Goal: Information Seeking & Learning: Check status

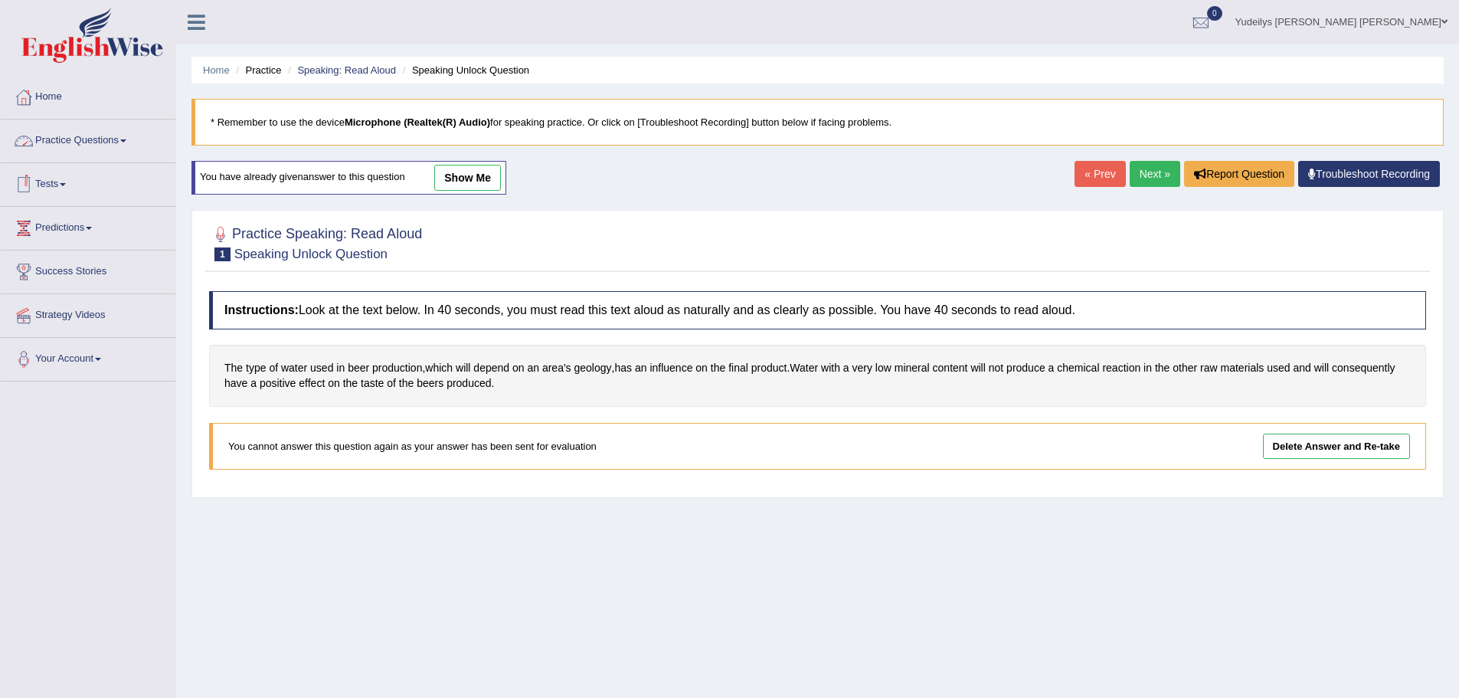
click at [74, 188] on link "Tests" at bounding box center [88, 182] width 175 height 38
click at [103, 213] on link "Take Practice Sectional Test" at bounding box center [99, 220] width 143 height 28
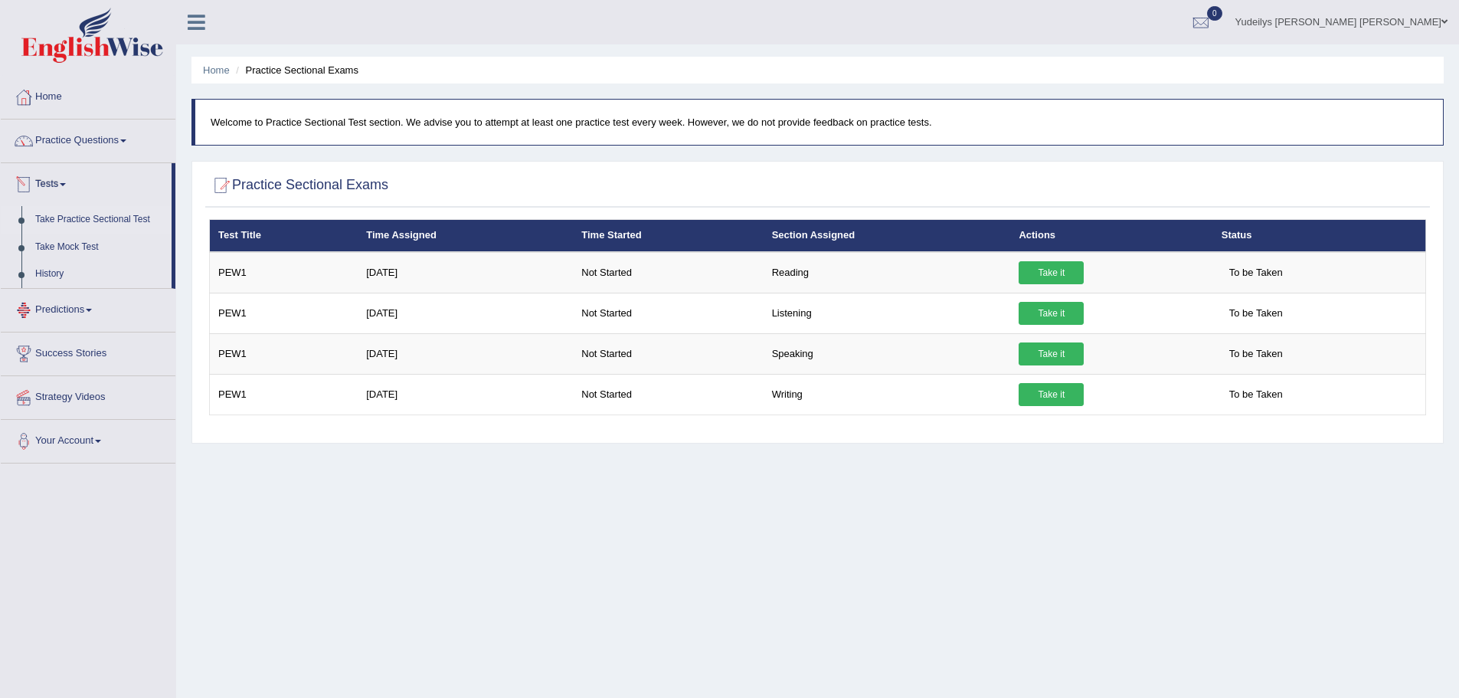
click at [100, 312] on link "Predictions" at bounding box center [88, 308] width 175 height 38
click at [92, 263] on link "Latest Predictions" at bounding box center [99, 264] width 143 height 28
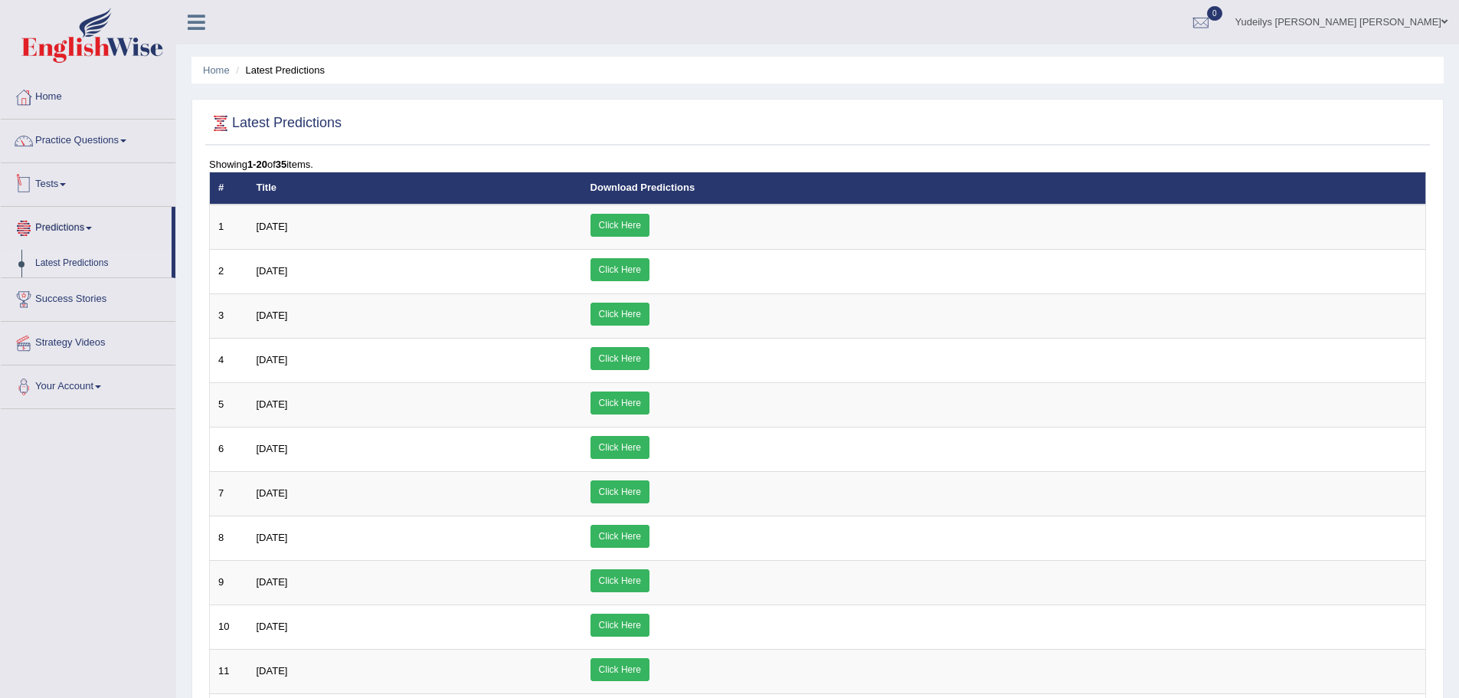
click at [59, 177] on link "Tests" at bounding box center [88, 182] width 175 height 38
drag, startPoint x: 161, startPoint y: 139, endPoint x: 152, endPoint y: 139, distance: 8.4
click at [159, 139] on link "Practice Questions" at bounding box center [88, 138] width 175 height 38
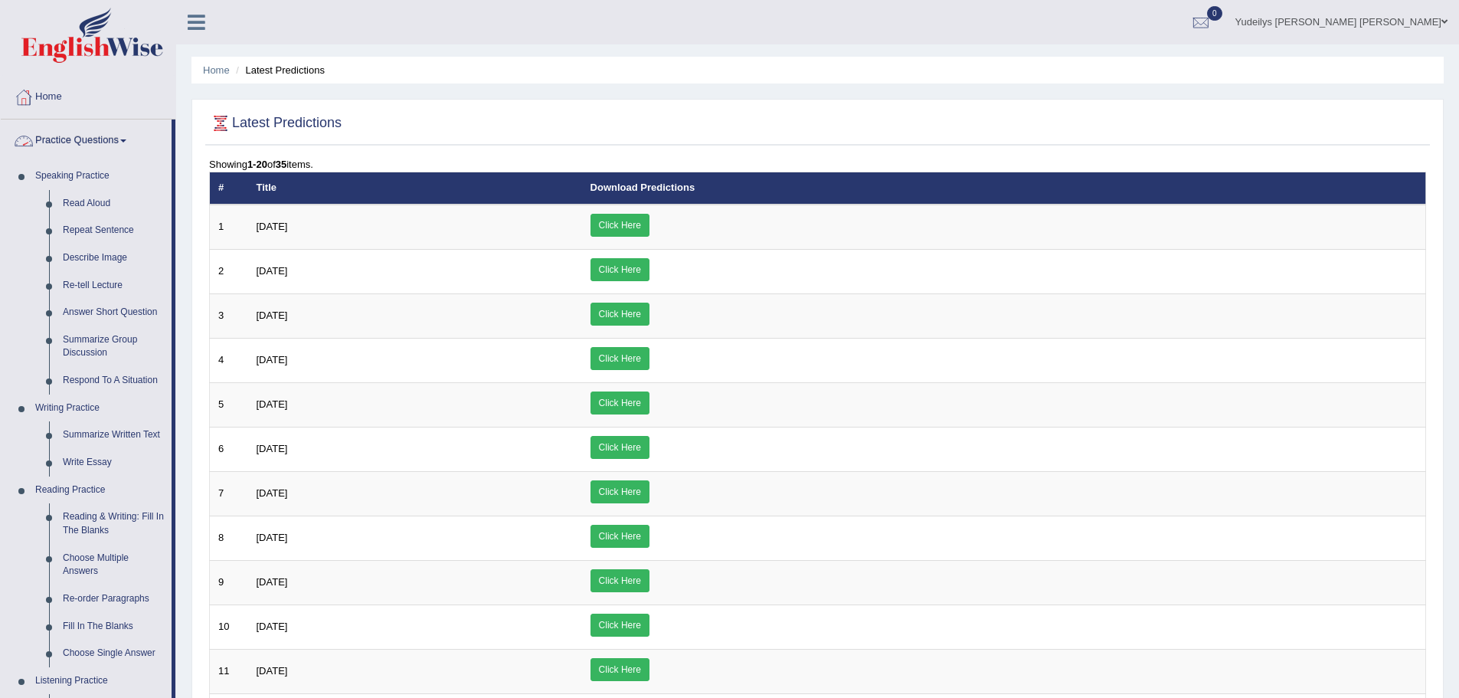
click at [125, 143] on link "Practice Questions" at bounding box center [86, 138] width 171 height 38
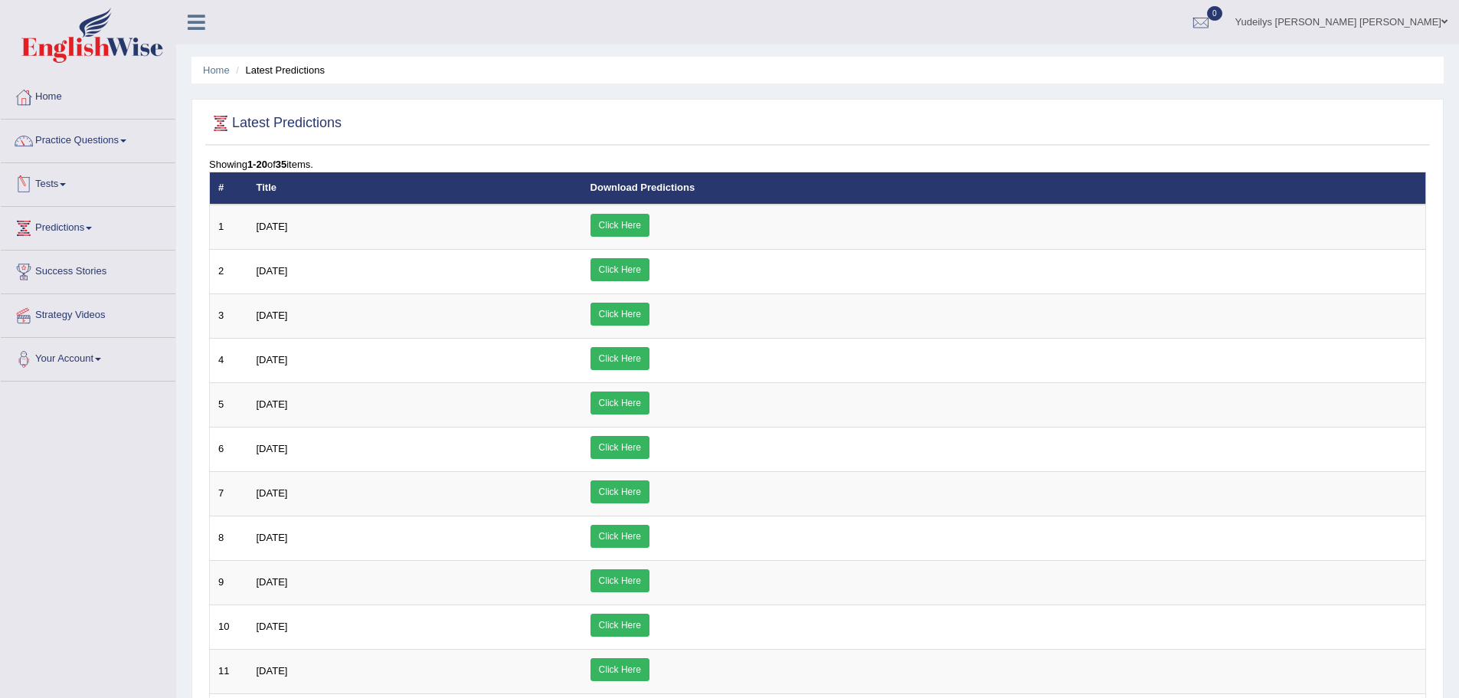
click at [83, 176] on link "Tests" at bounding box center [88, 182] width 175 height 38
click at [104, 214] on link "Take Practice Sectional Test" at bounding box center [99, 220] width 143 height 28
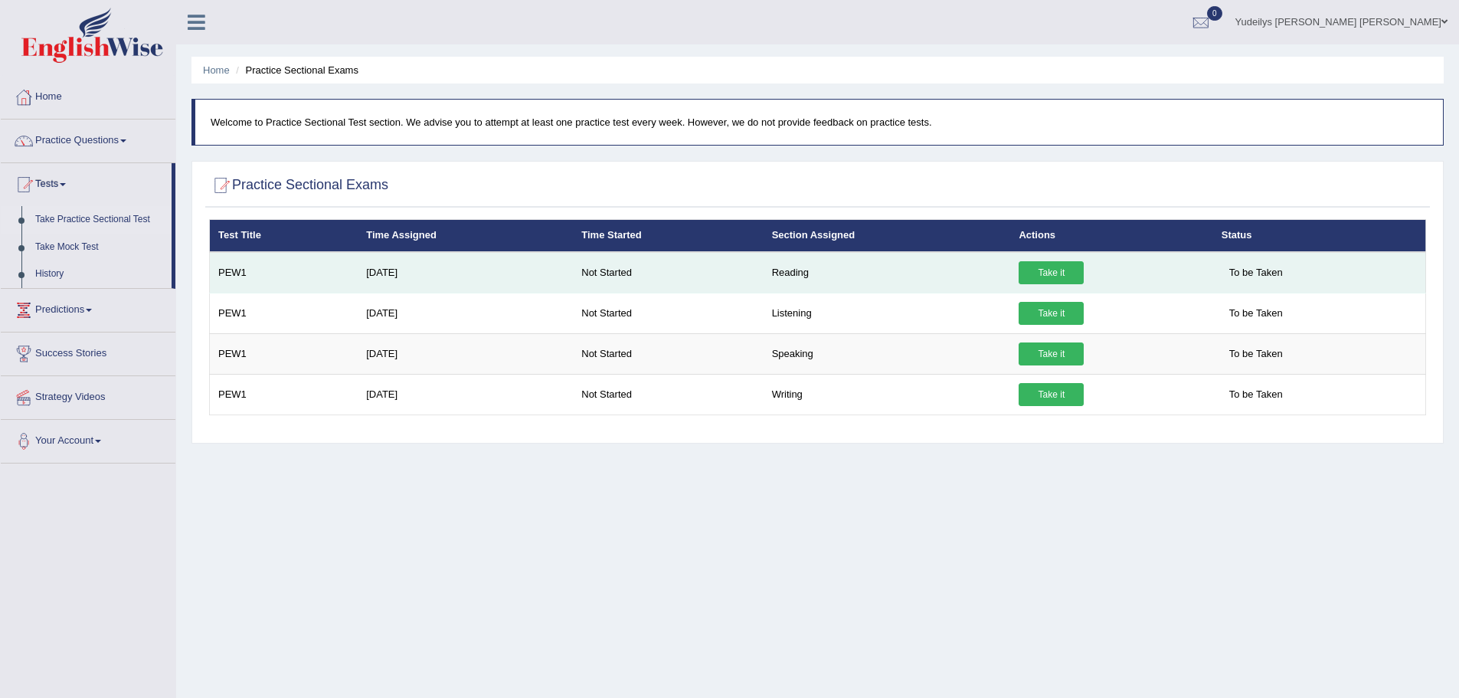
click at [1065, 267] on link "Take it" at bounding box center [1050, 272] width 65 height 23
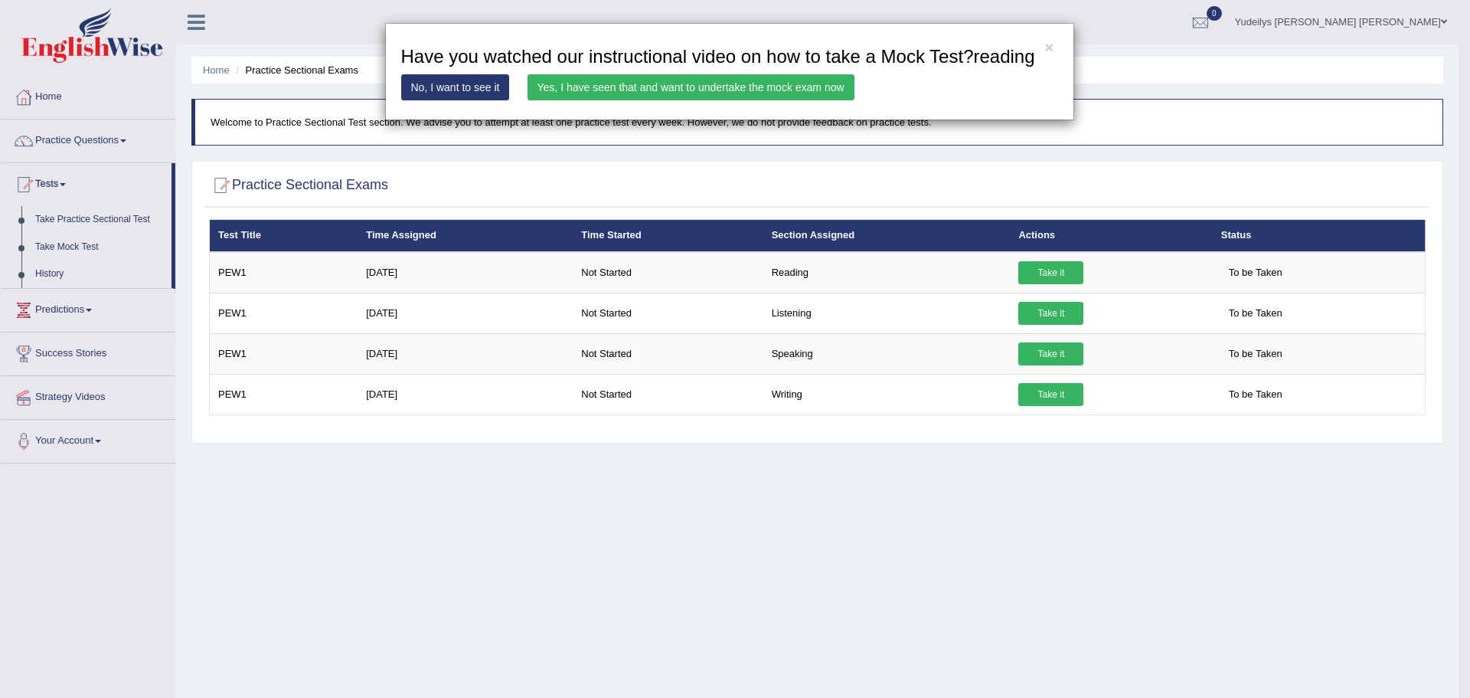
click at [696, 88] on link "Yes, I have seen that and want to undertake the mock exam now" at bounding box center [691, 87] width 327 height 26
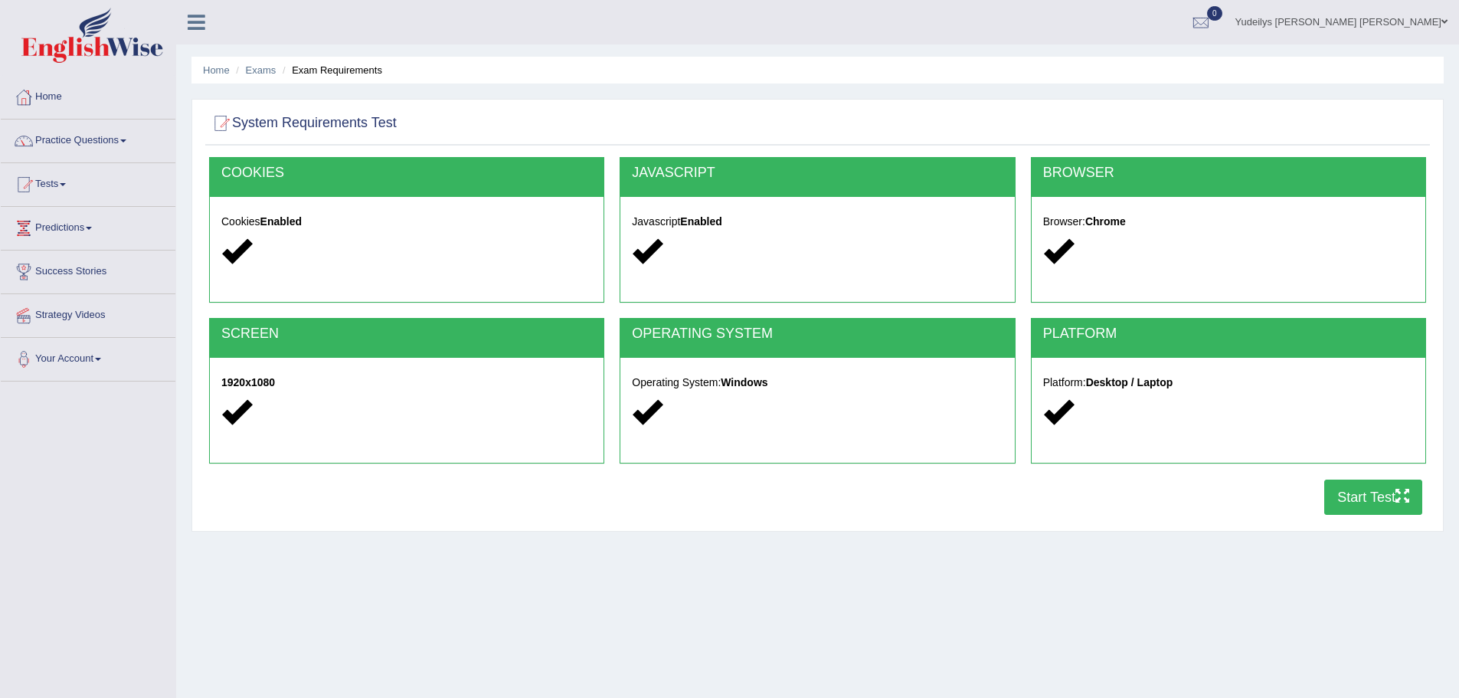
click at [1377, 505] on button "Start Test" at bounding box center [1373, 496] width 98 height 35
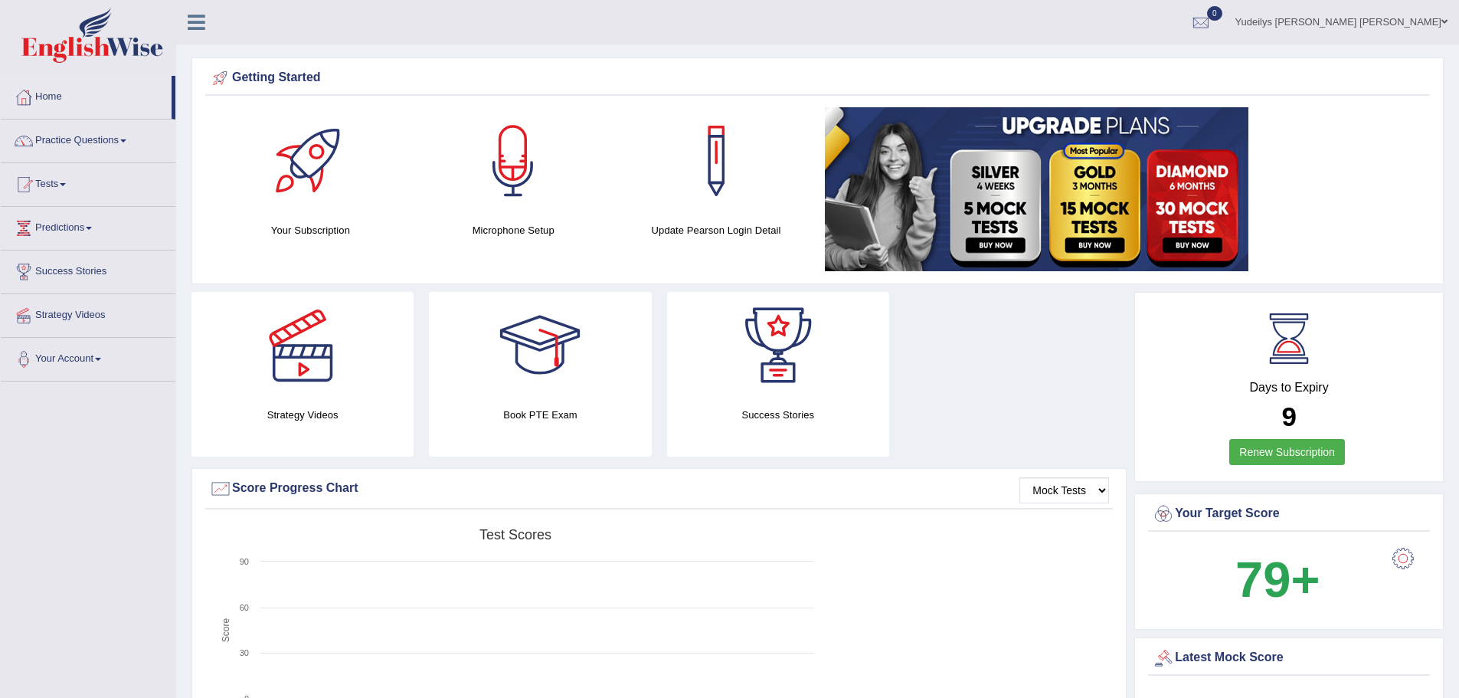
click at [89, 144] on link "Practice Questions" at bounding box center [88, 138] width 175 height 38
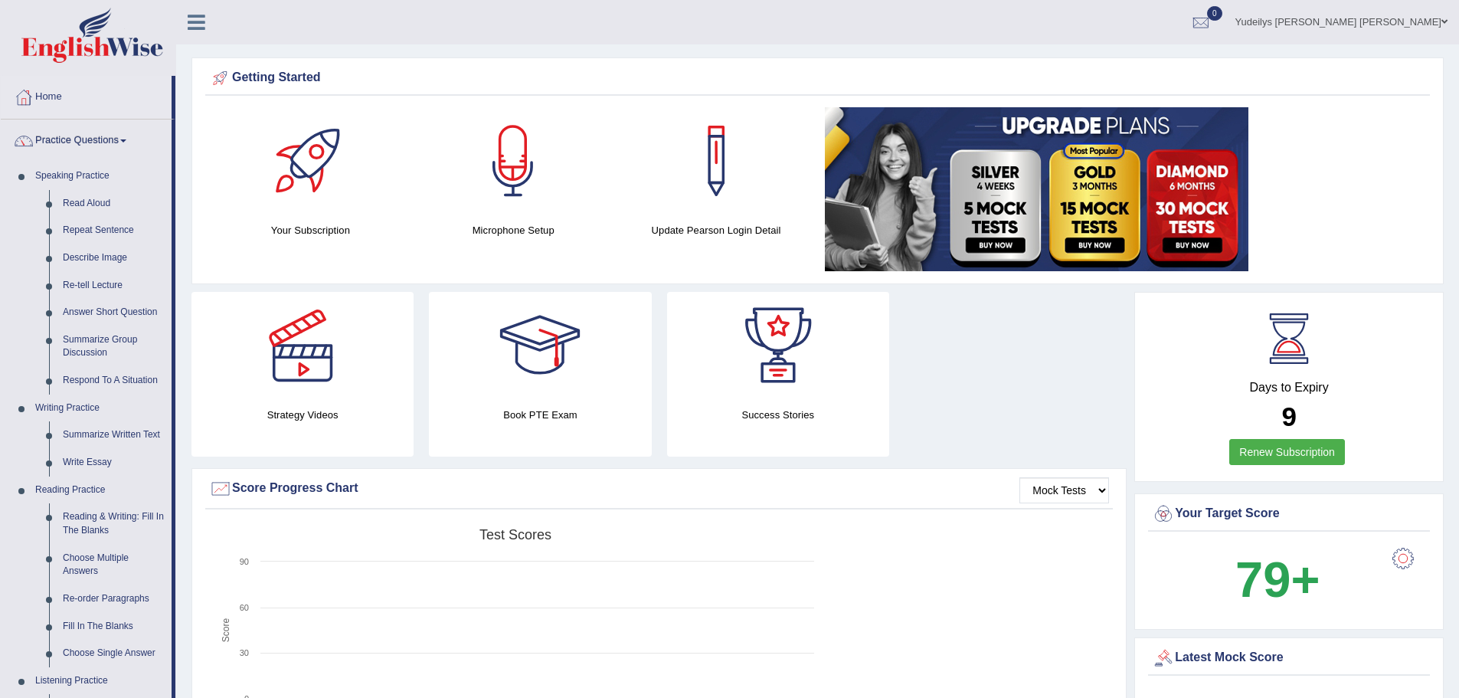
click at [89, 144] on link "Practice Questions" at bounding box center [86, 138] width 171 height 38
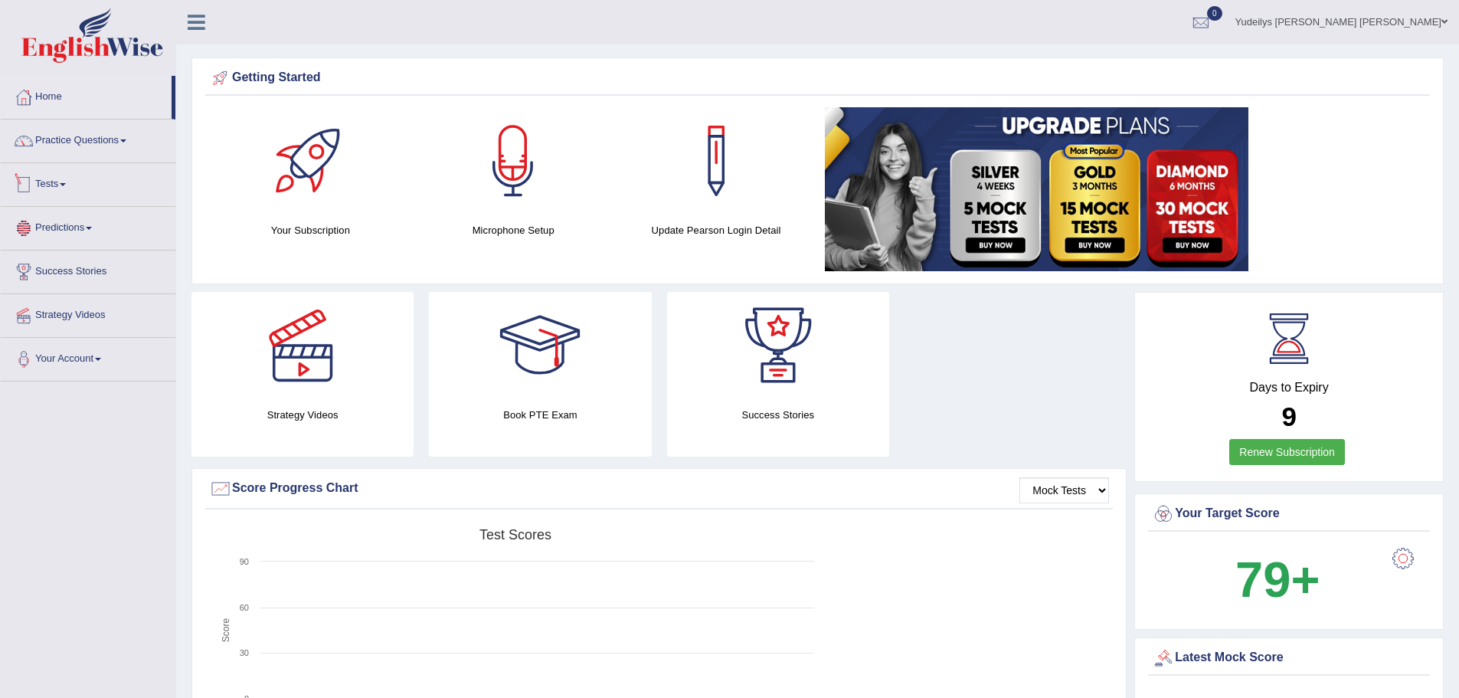
click at [101, 191] on link "Tests" at bounding box center [88, 182] width 175 height 38
click at [119, 219] on link "Take Practice Sectional Test" at bounding box center [99, 220] width 143 height 28
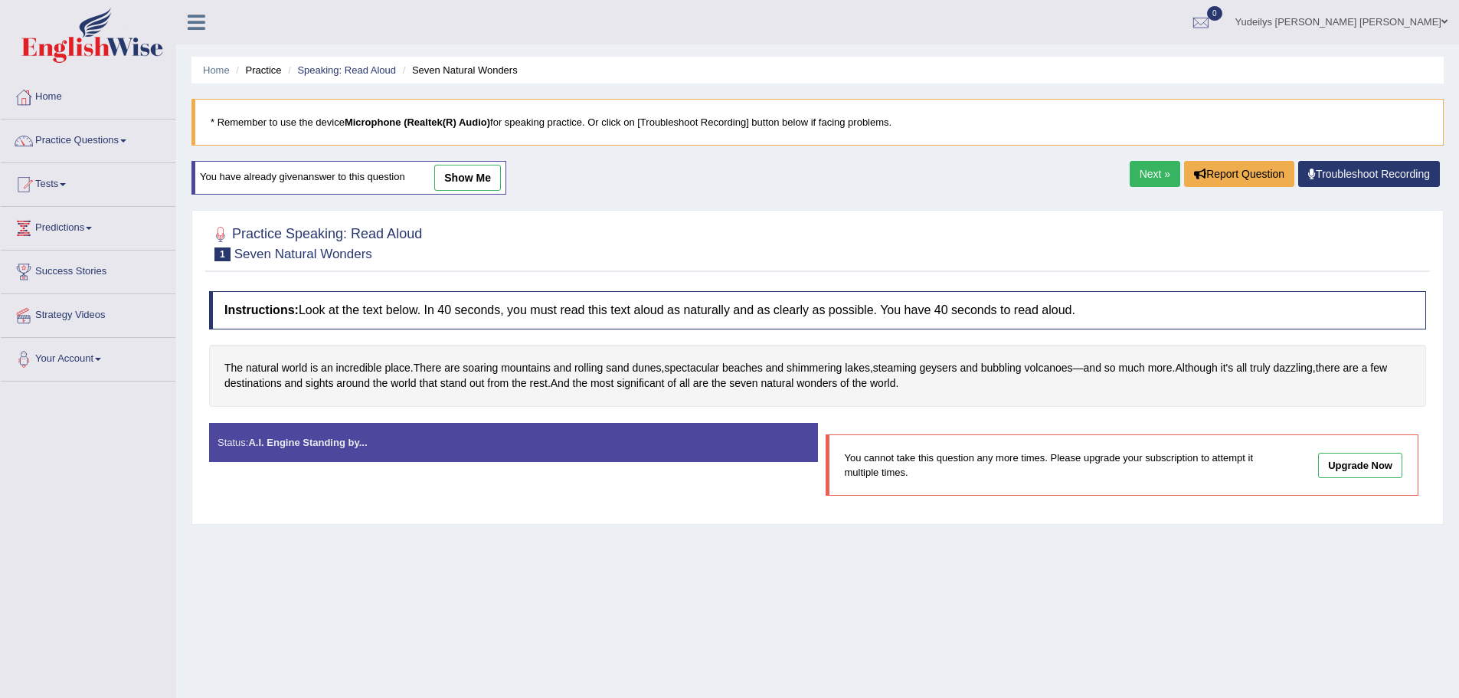
scroll to position [106, 0]
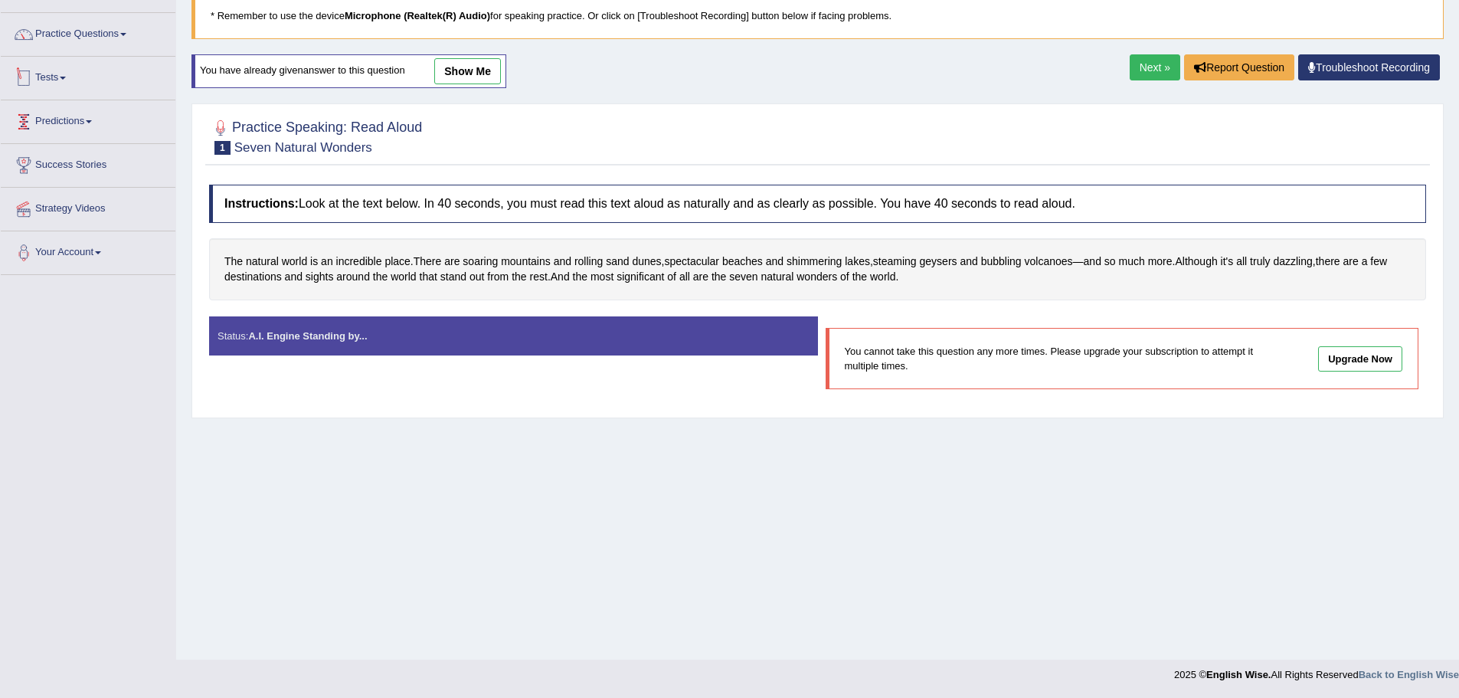
click at [95, 124] on link "Predictions" at bounding box center [88, 119] width 175 height 38
click at [104, 78] on link "Tests" at bounding box center [88, 76] width 175 height 38
click at [147, 109] on link "Take Practice Sectional Test" at bounding box center [99, 114] width 143 height 28
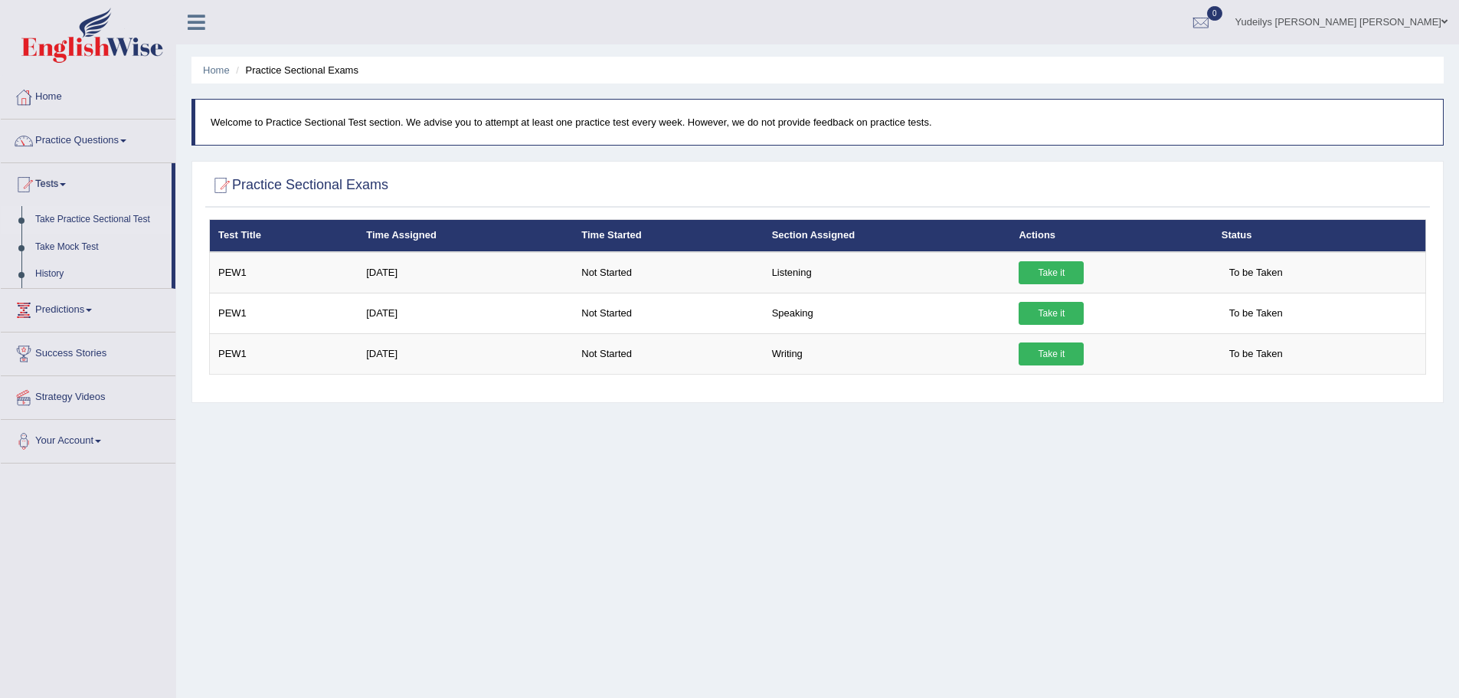
click at [176, 8] on div at bounding box center [203, 17] width 54 height 34
click at [190, 17] on icon at bounding box center [197, 22] width 18 height 20
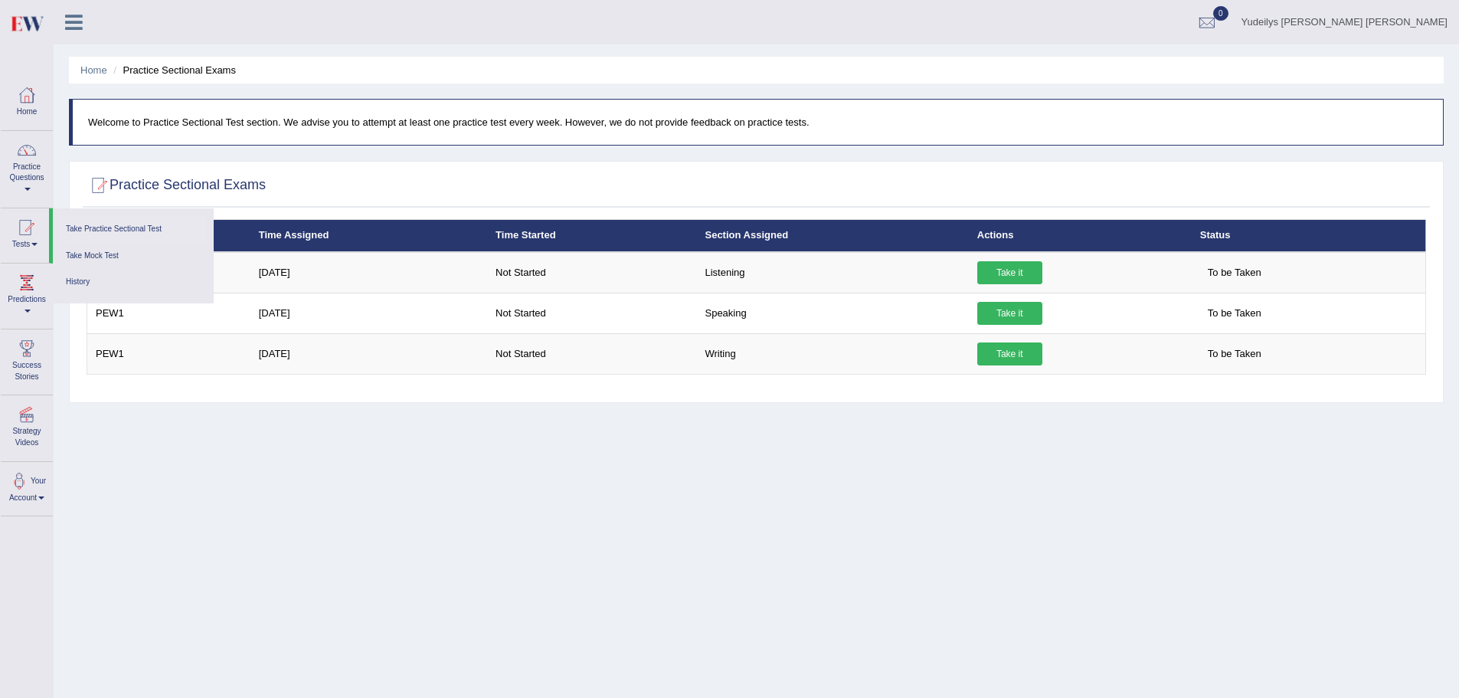
click at [51, 22] on div at bounding box center [27, 37] width 54 height 75
click at [68, 27] on icon at bounding box center [74, 22] width 18 height 20
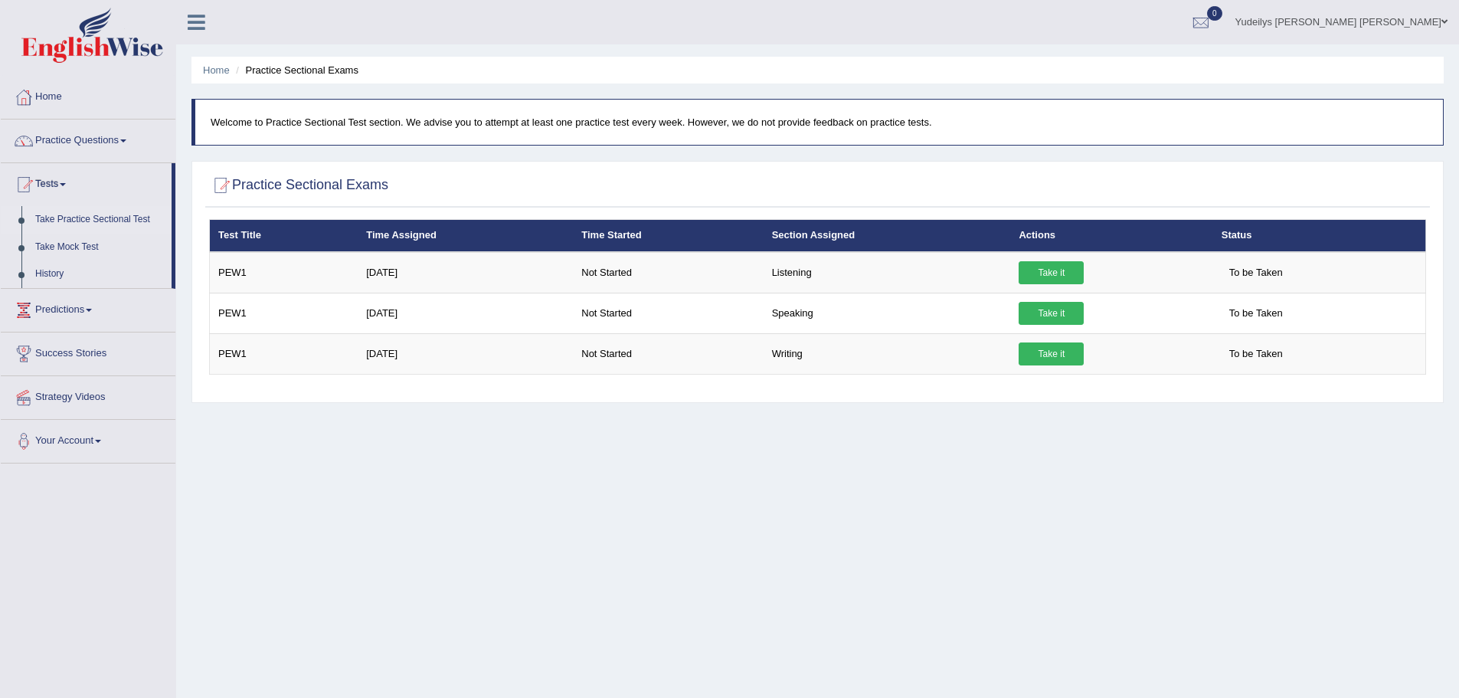
click at [137, 139] on link "Practice Questions" at bounding box center [88, 138] width 175 height 38
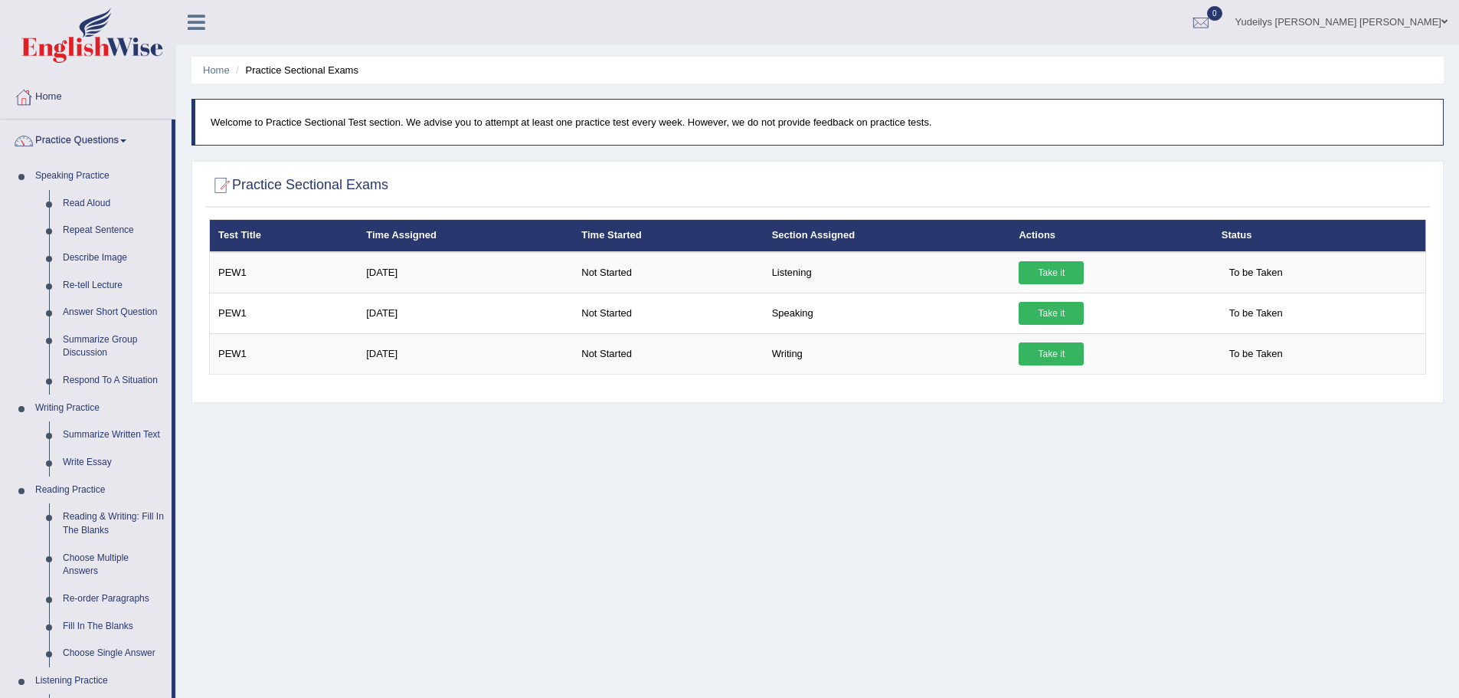
click at [137, 139] on link "Practice Questions" at bounding box center [86, 138] width 171 height 38
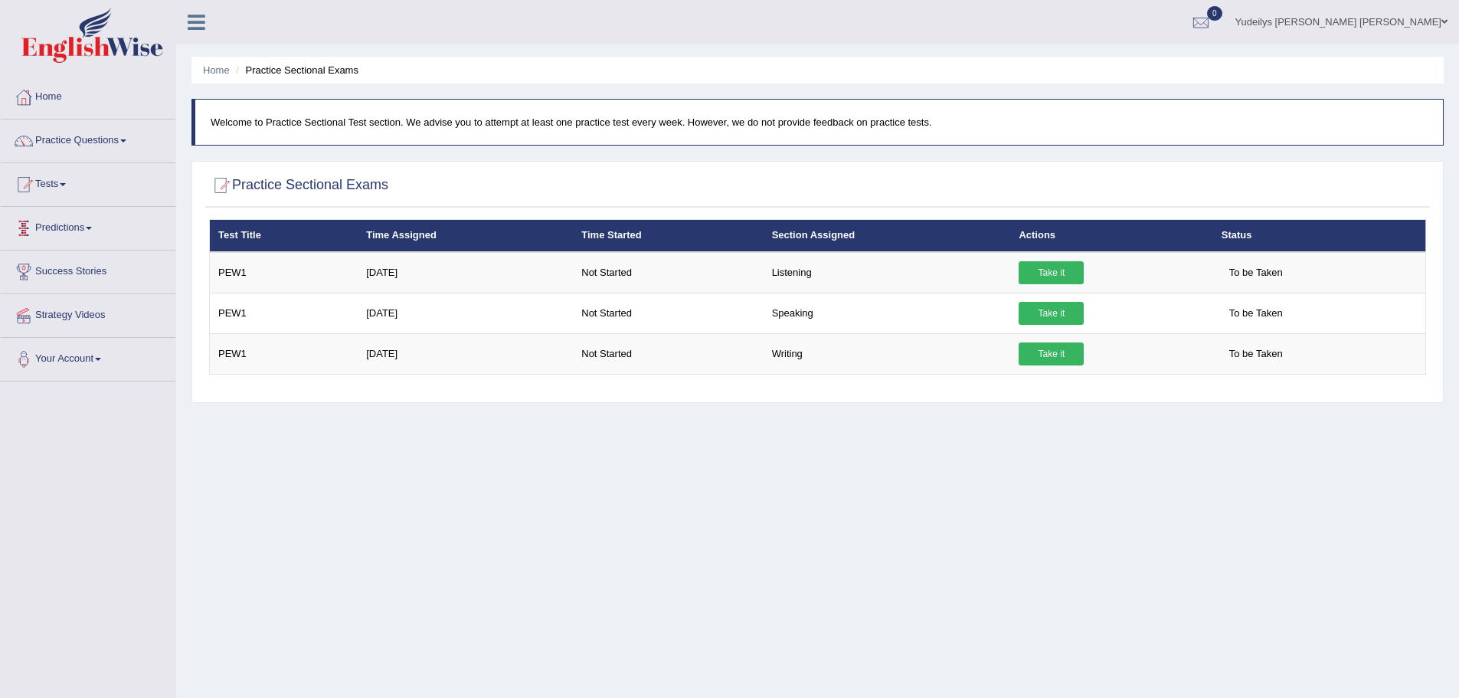
click at [115, 172] on link "Tests" at bounding box center [88, 182] width 175 height 38
click at [41, 271] on link "History" at bounding box center [99, 274] width 143 height 28
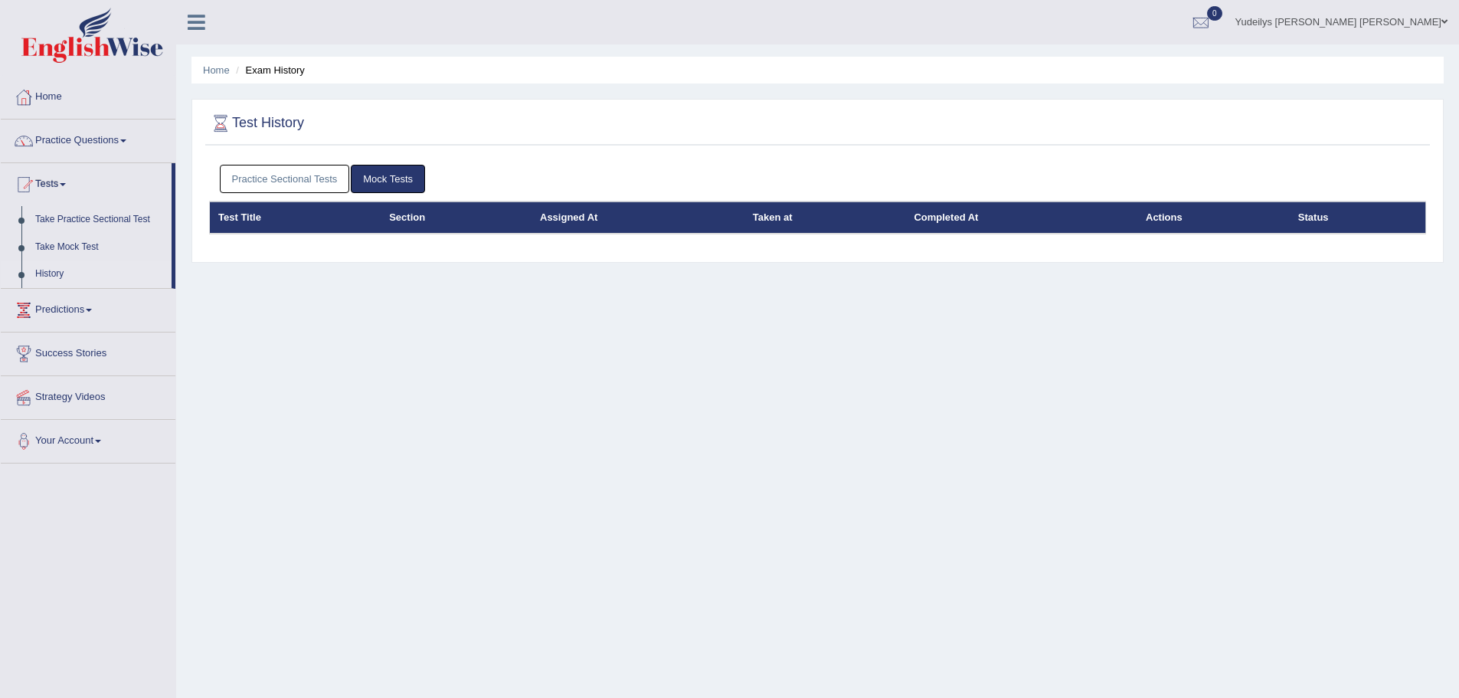
click at [307, 188] on link "Practice Sectional Tests" at bounding box center [285, 179] width 130 height 28
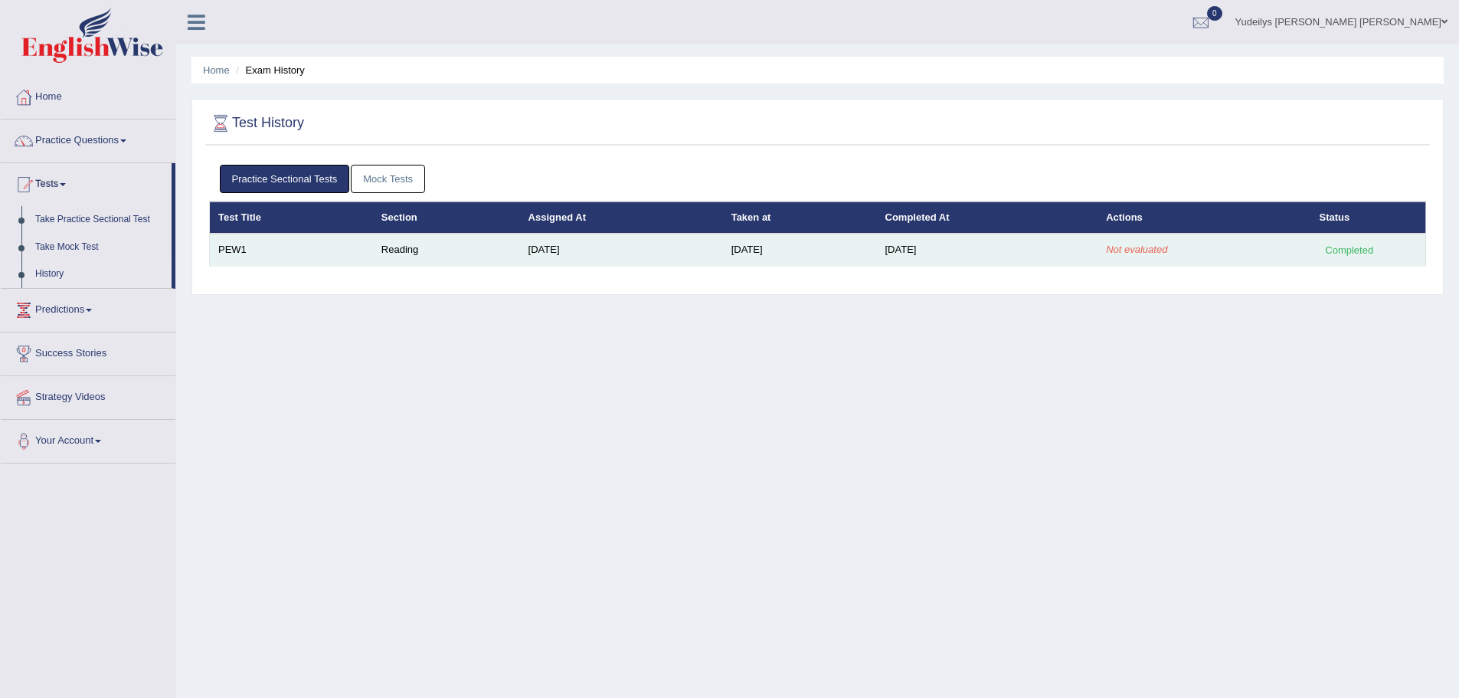
click at [1348, 253] on div "Completed" at bounding box center [1349, 250] width 60 height 16
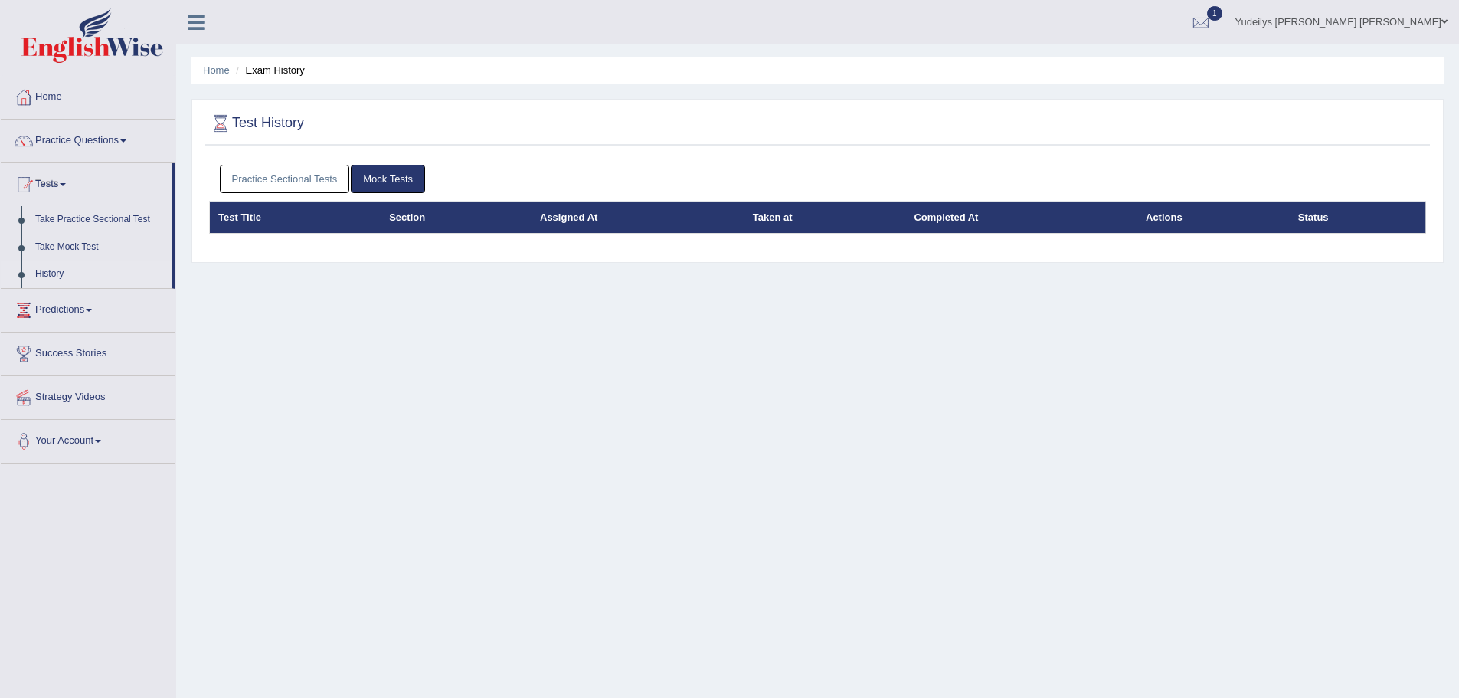
click at [312, 179] on link "Practice Sectional Tests" at bounding box center [285, 179] width 130 height 28
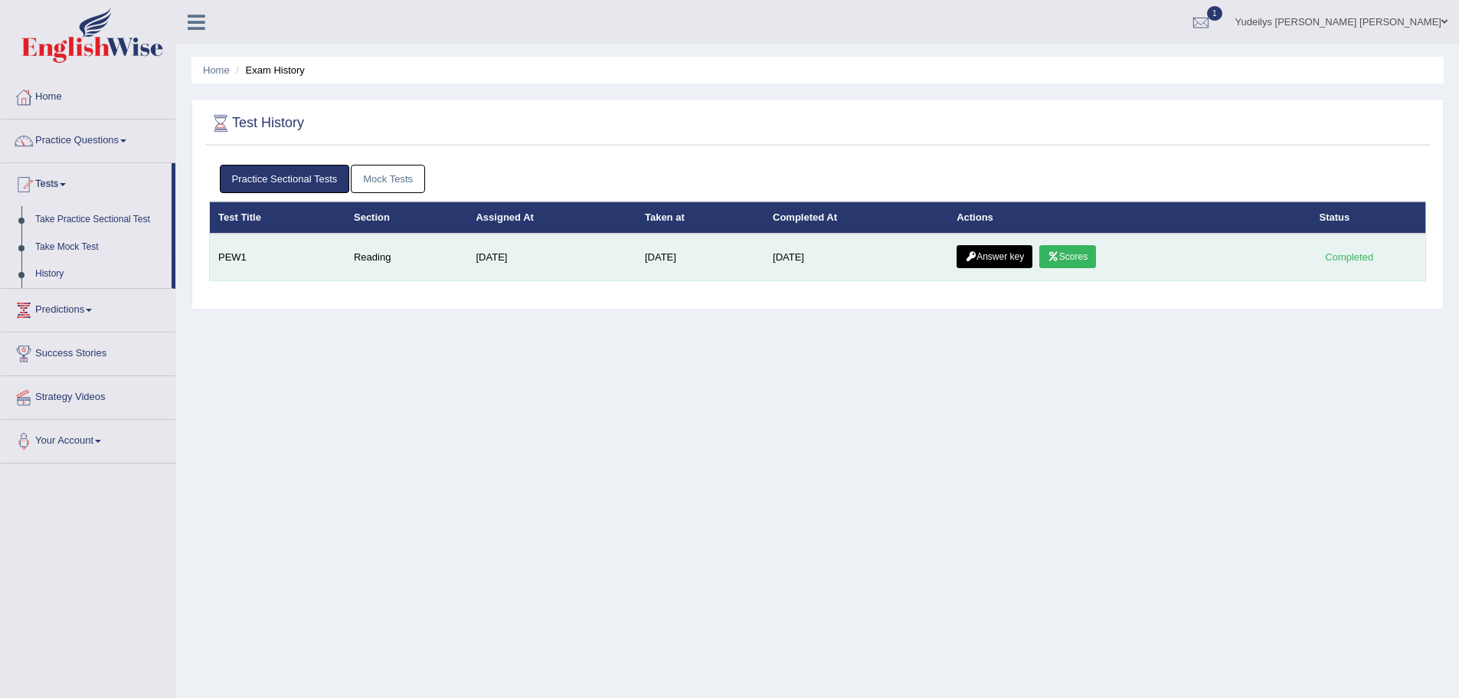
click at [1084, 256] on link "Scores" at bounding box center [1067, 256] width 57 height 23
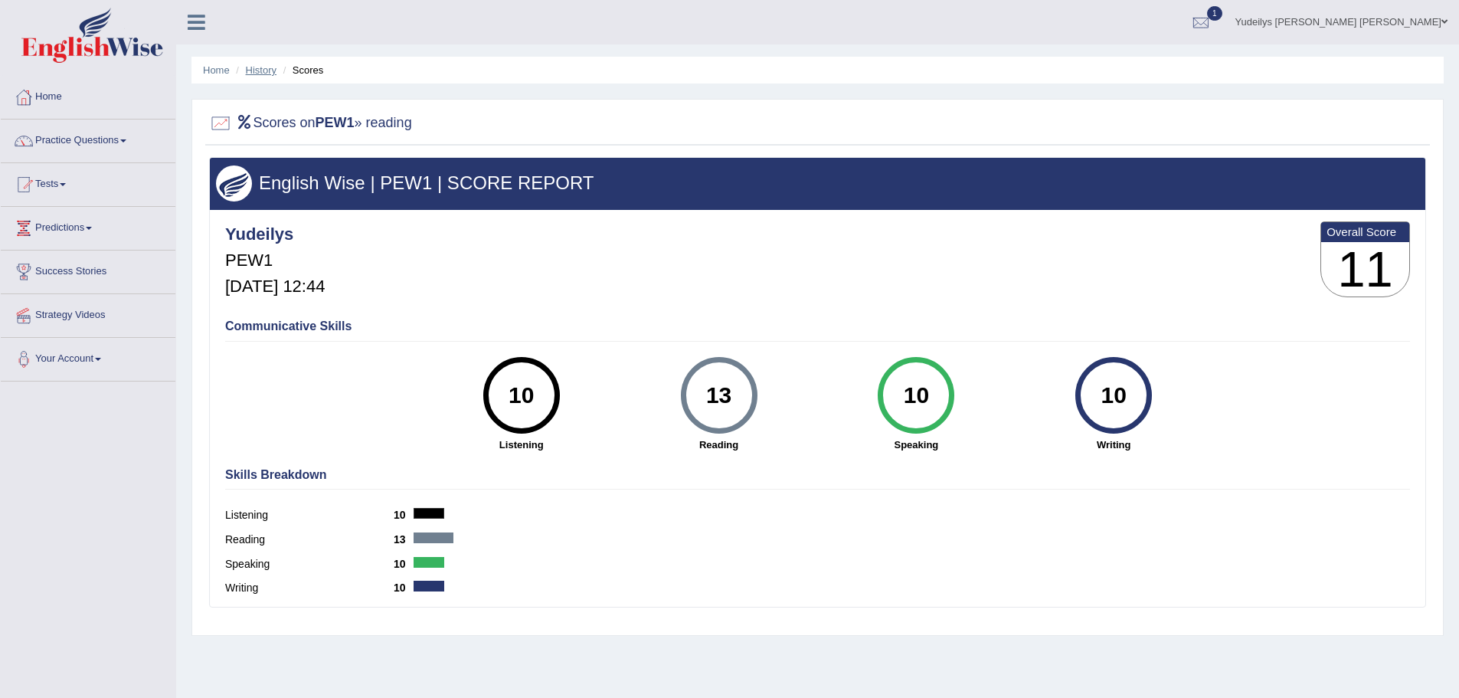
click at [270, 72] on link "History" at bounding box center [261, 69] width 31 height 11
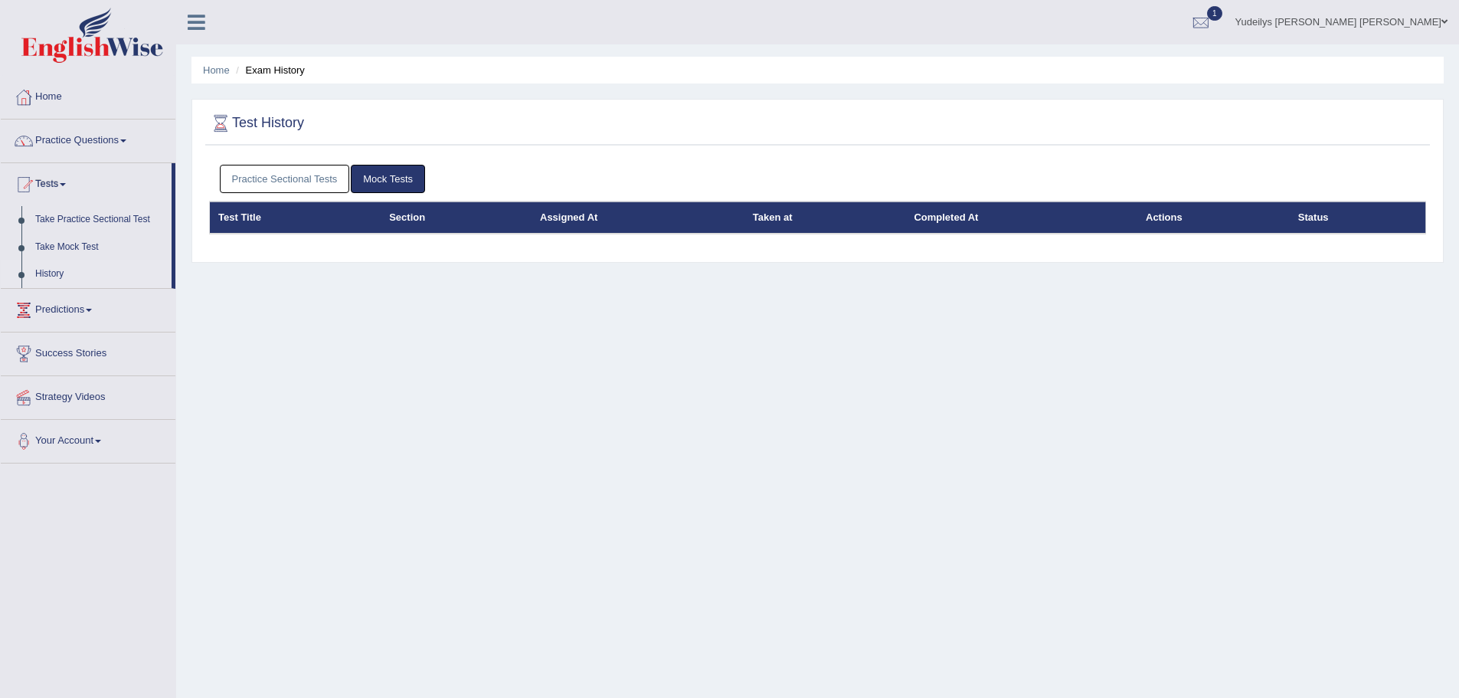
click at [311, 175] on link "Practice Sectional Tests" at bounding box center [285, 179] width 130 height 28
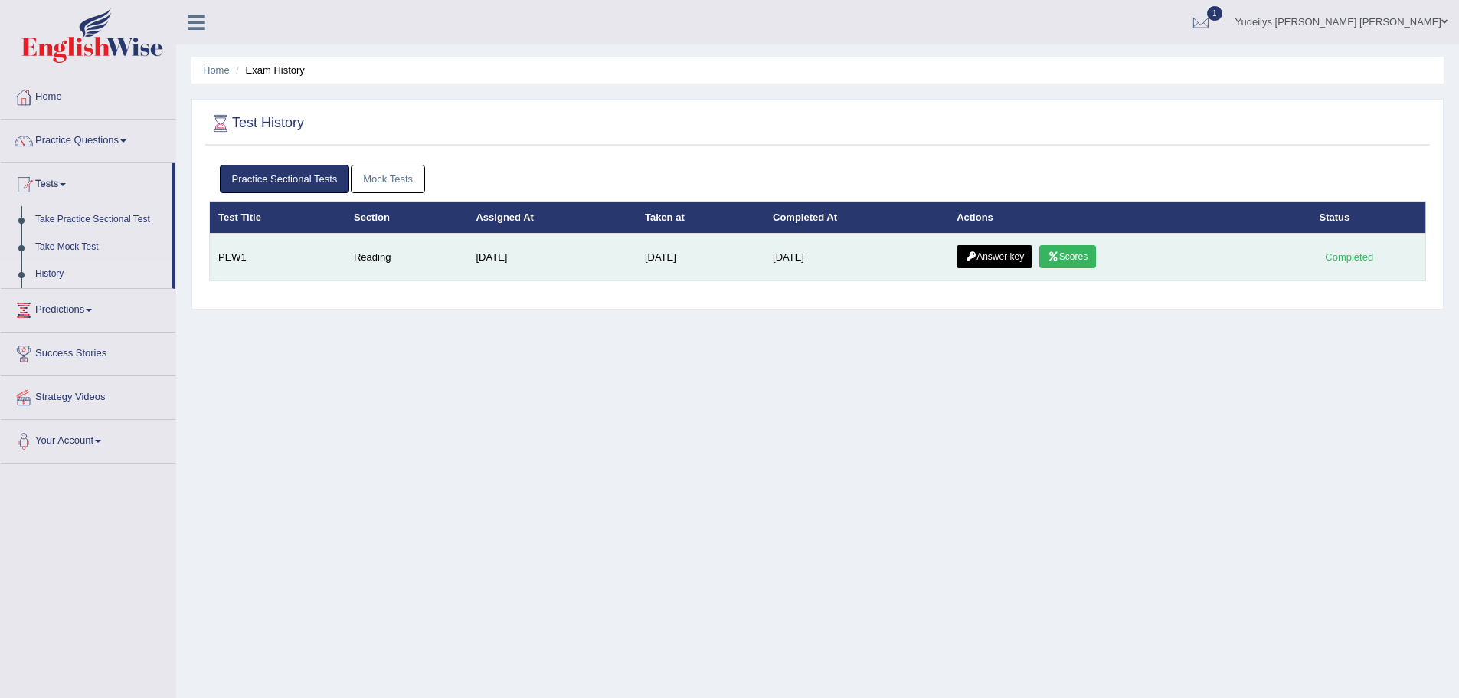
click at [1018, 257] on link "Answer key" at bounding box center [994, 256] width 76 height 23
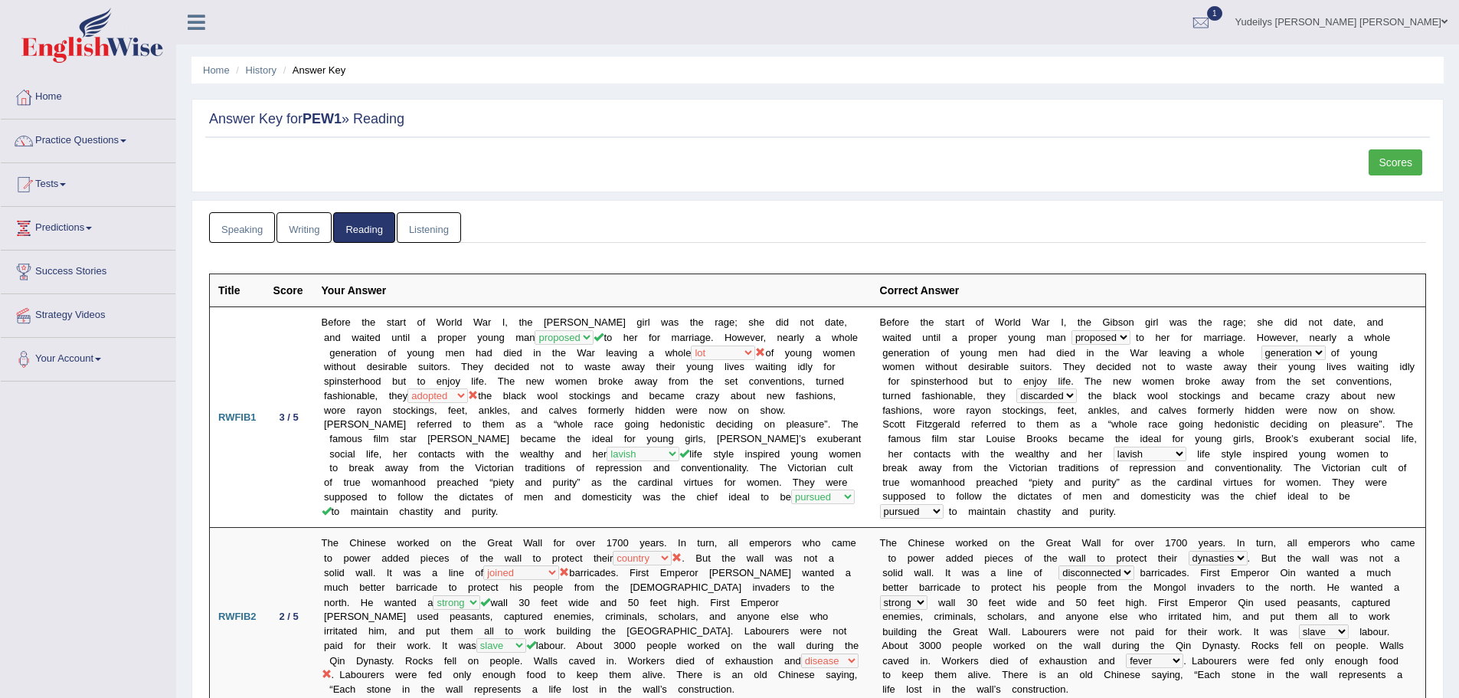
click at [1400, 160] on link "Scores" at bounding box center [1395, 162] width 54 height 26
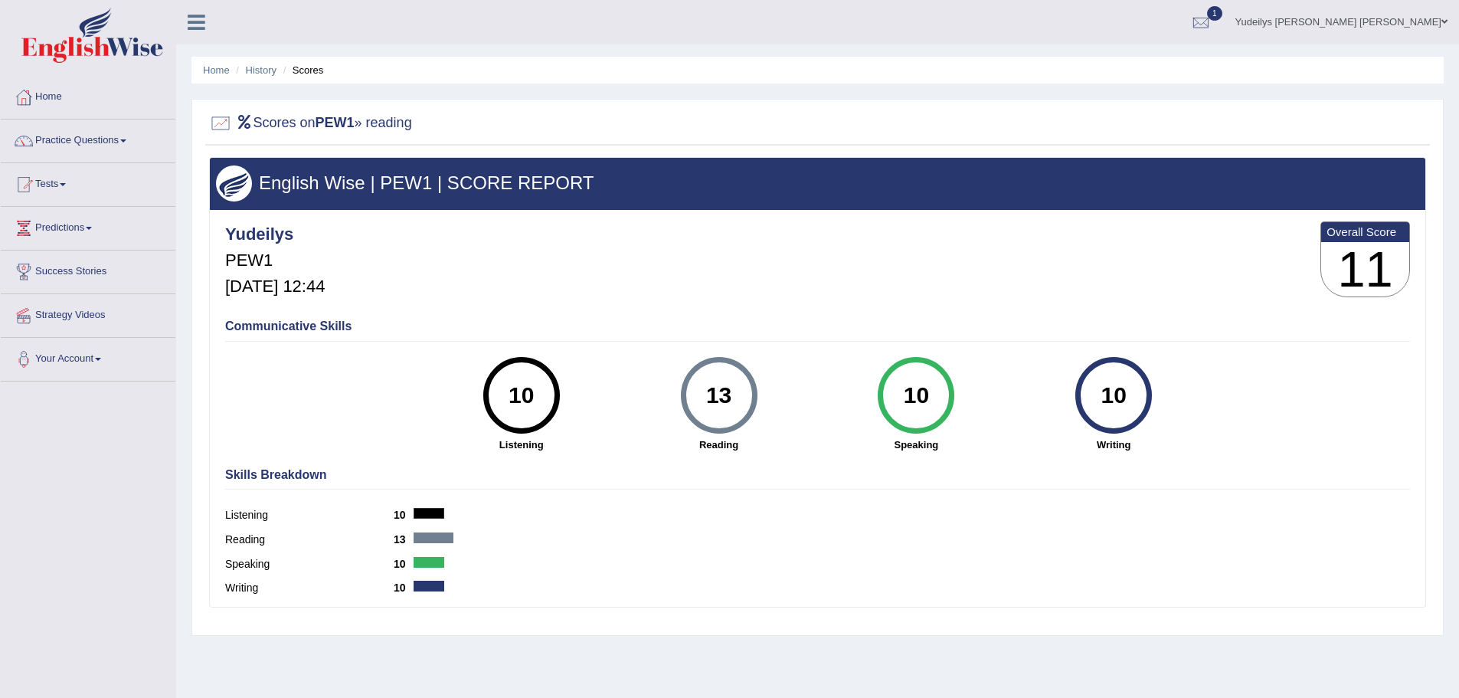
click at [108, 237] on link "Predictions" at bounding box center [88, 226] width 175 height 38
click at [120, 127] on link "Practice Questions" at bounding box center [88, 138] width 175 height 38
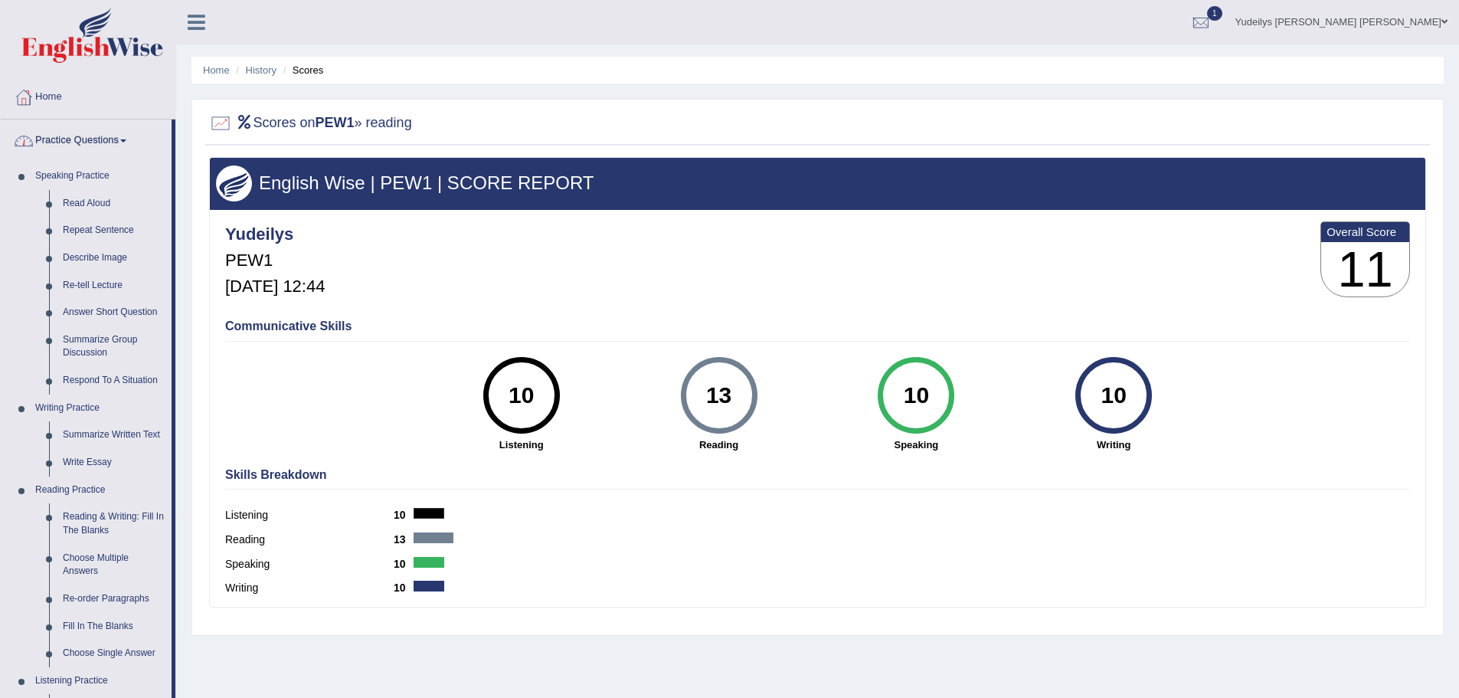
click at [129, 136] on link "Practice Questions" at bounding box center [86, 138] width 171 height 38
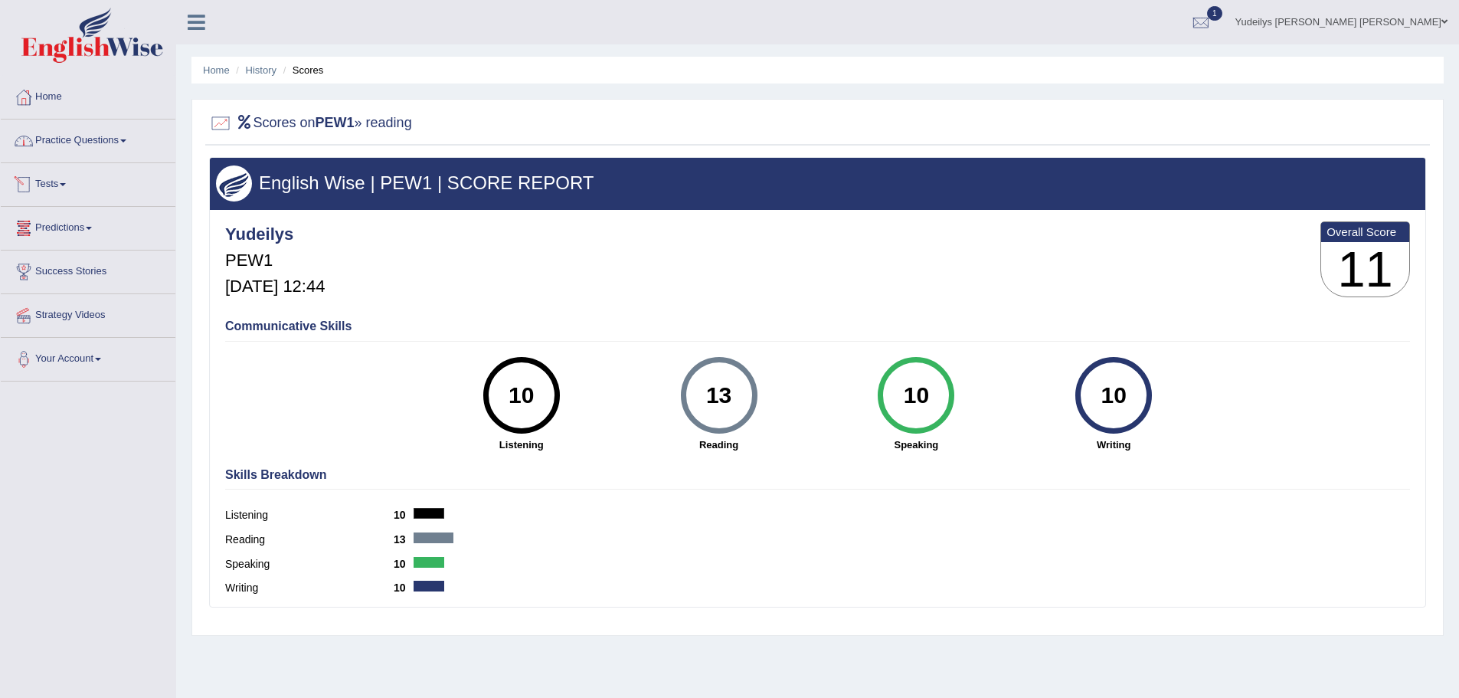
click at [90, 224] on link "Predictions" at bounding box center [88, 226] width 175 height 38
click at [86, 262] on link "Latest Predictions" at bounding box center [99, 264] width 143 height 28
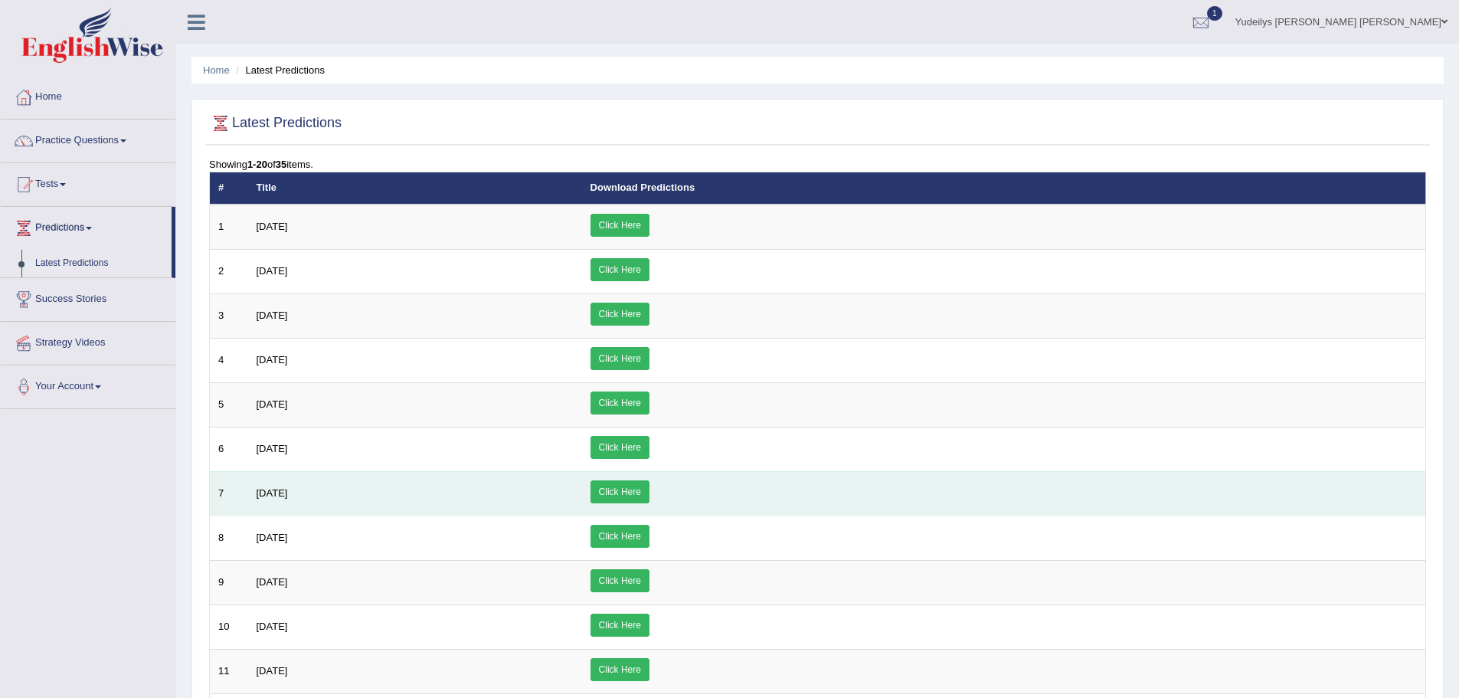
click at [313, 476] on tbody "1 July 2025 Click Here 2 June 2025 Click Here 3 May 2025 Click Here 4 April 202…" at bounding box center [818, 648] width 1216 height 889
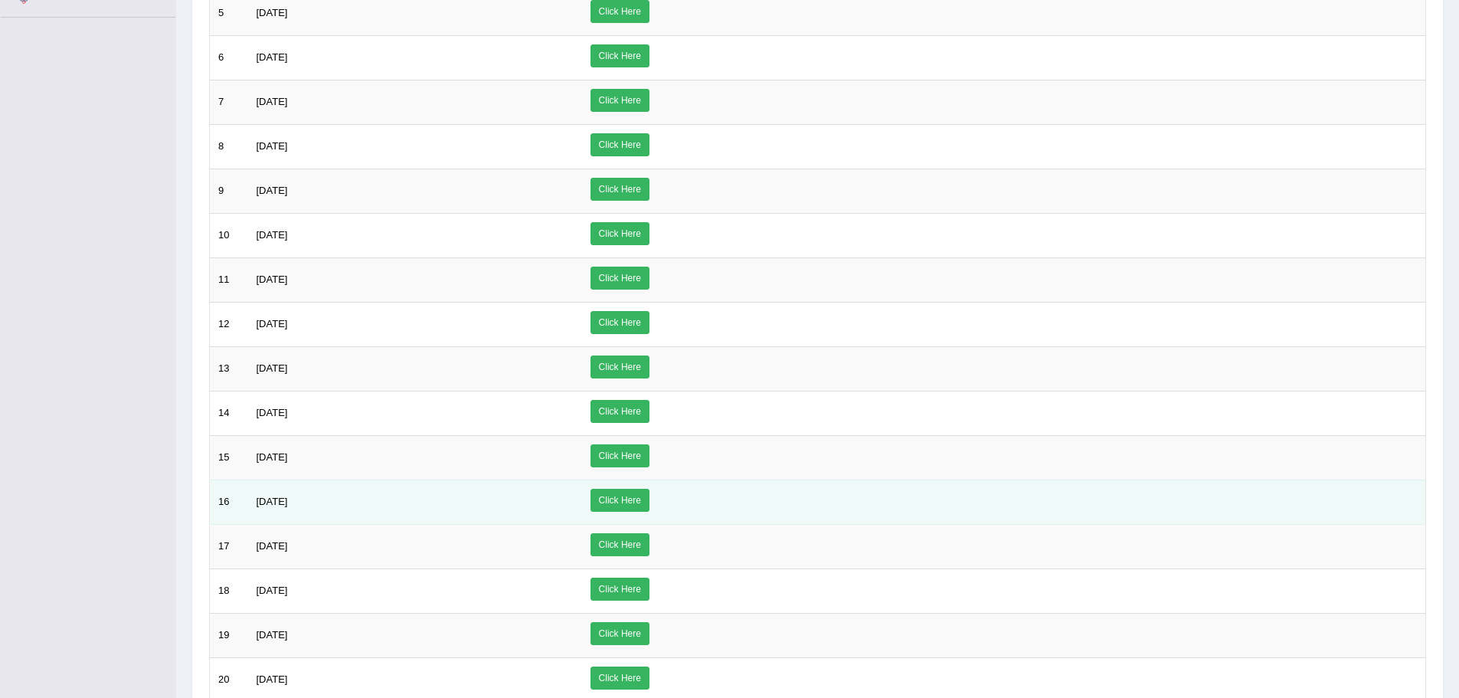
scroll to position [534, 0]
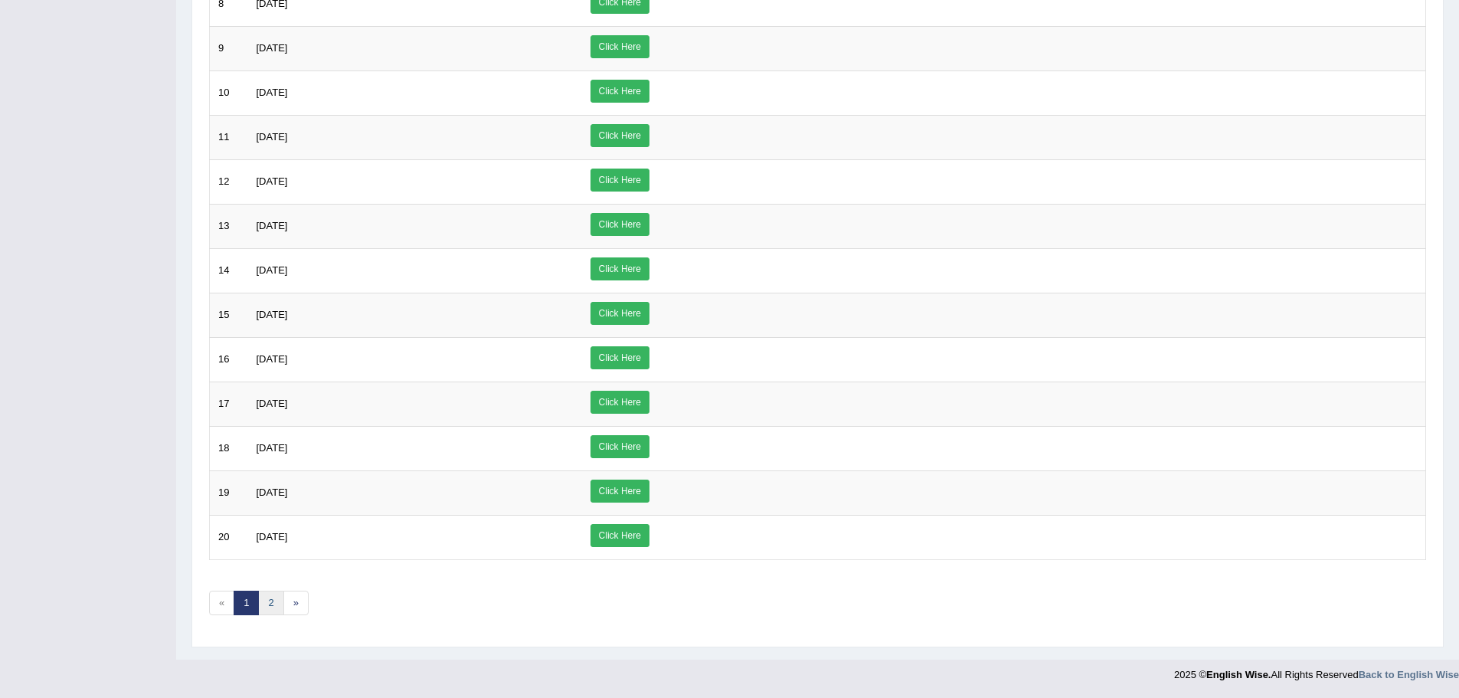
click at [277, 596] on link "2" at bounding box center [270, 602] width 25 height 25
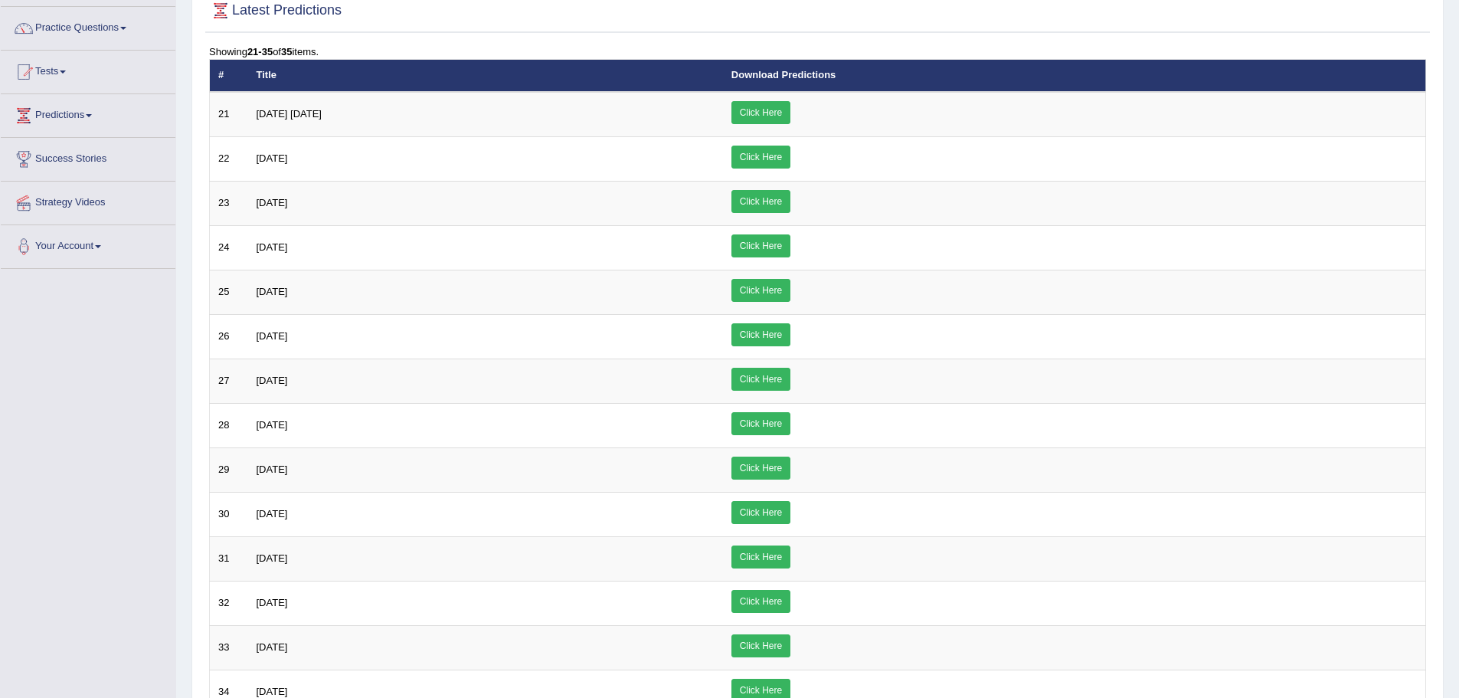
scroll to position [312, 0]
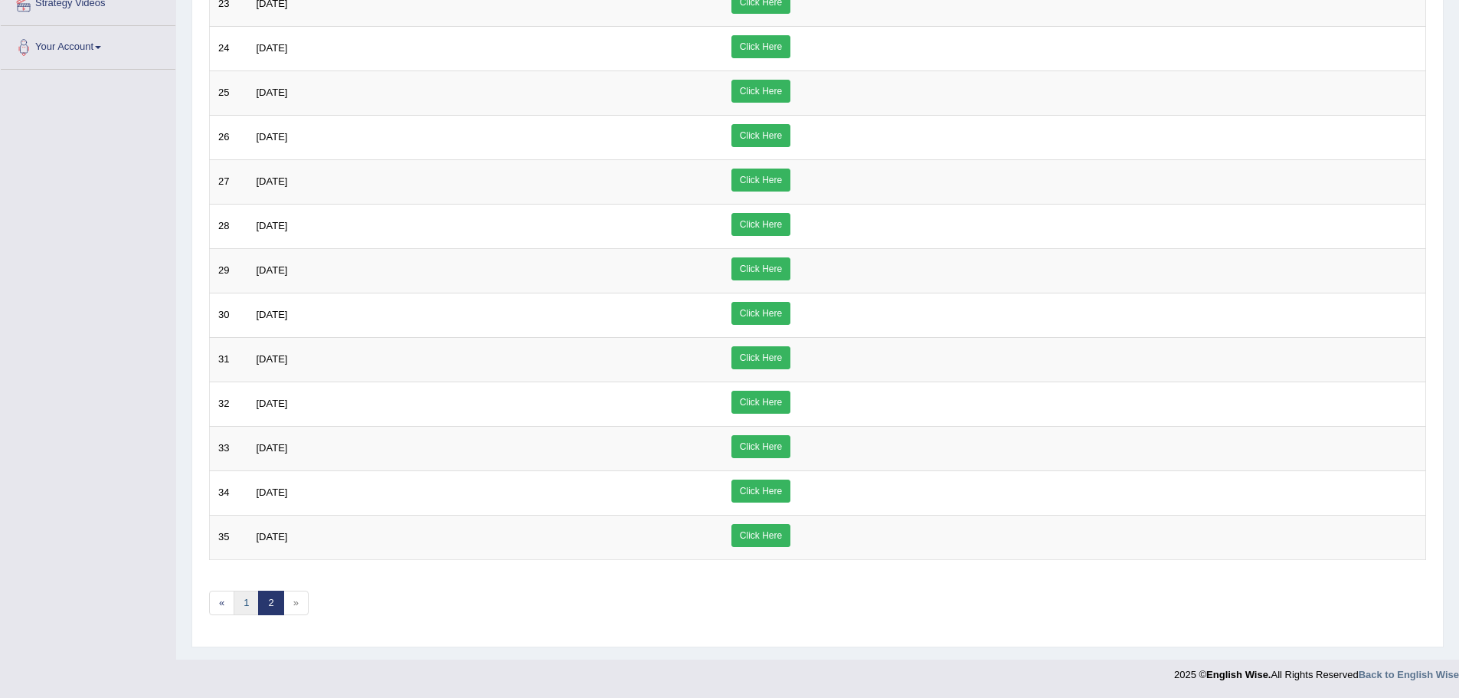
click at [247, 598] on link "1" at bounding box center [246, 602] width 25 height 25
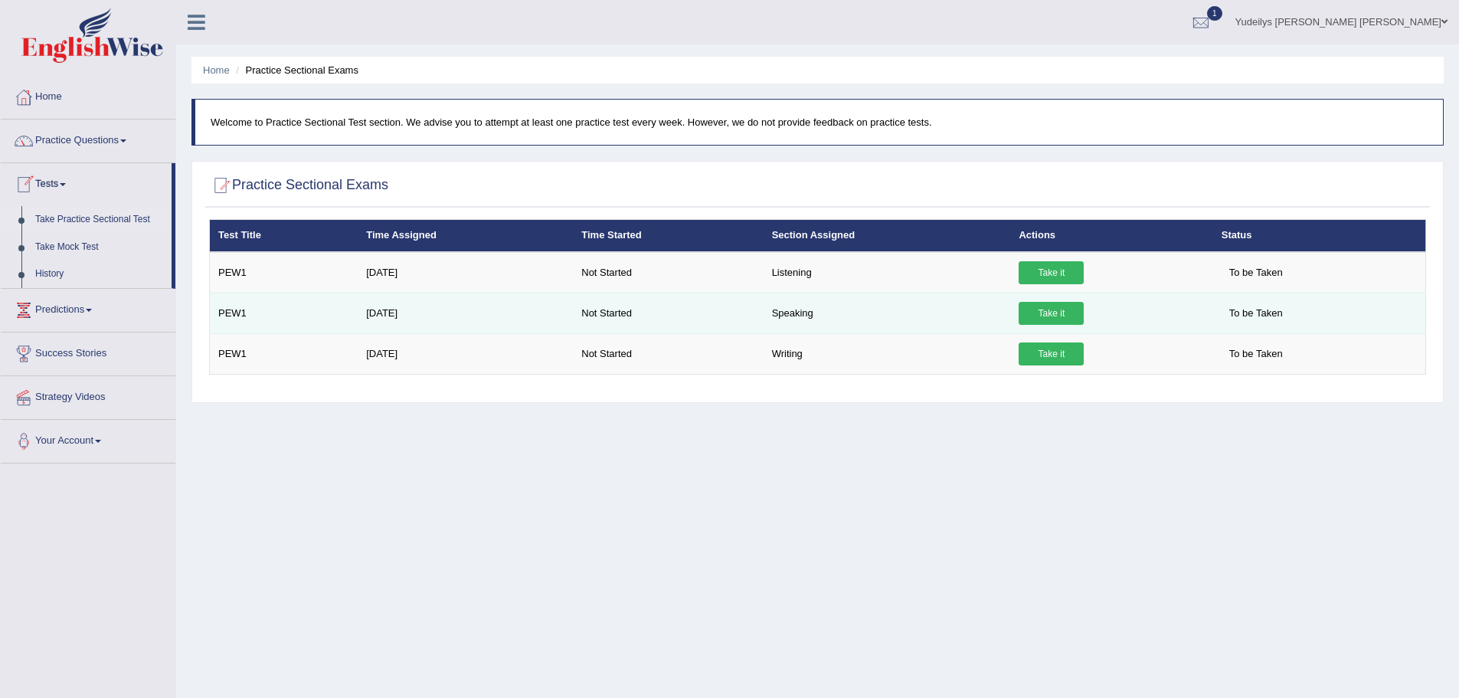
click at [1054, 315] on link "Take it" at bounding box center [1050, 313] width 65 height 23
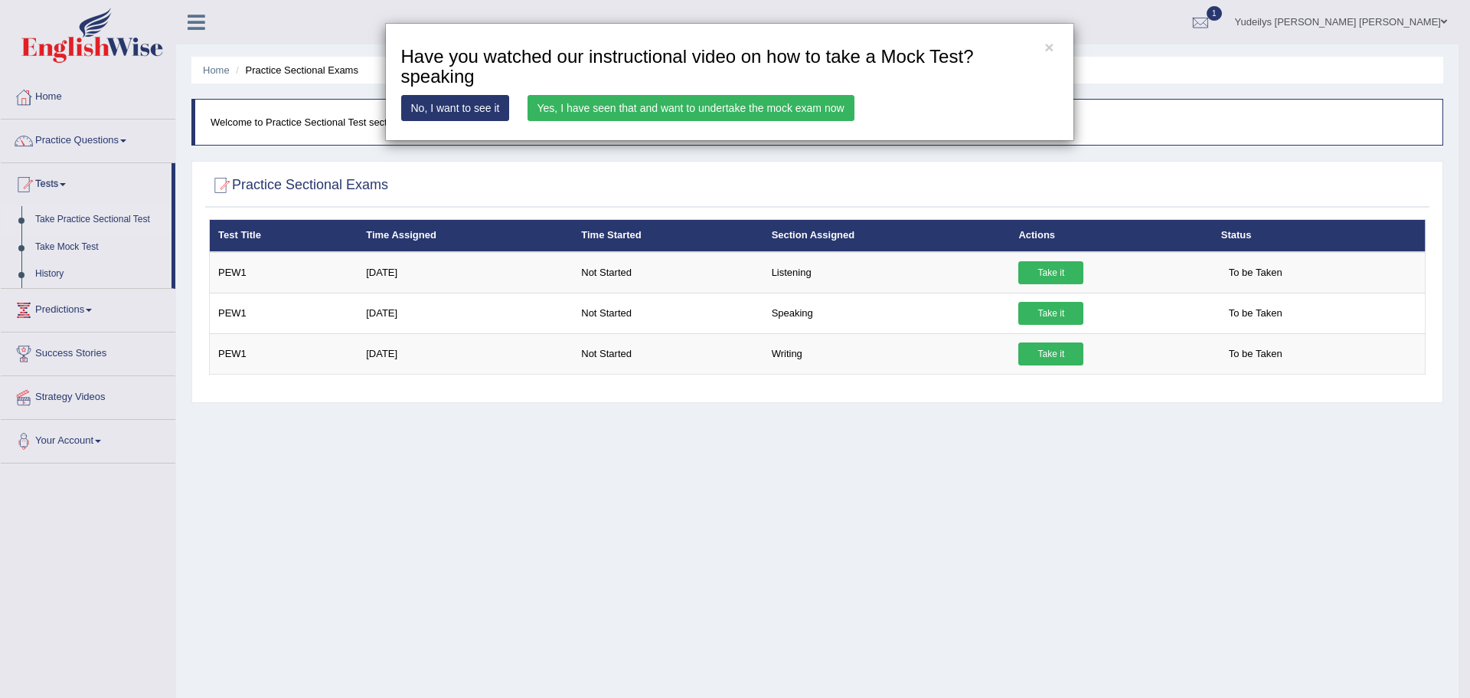
click at [676, 112] on link "Yes, I have seen that and want to undertake the mock exam now" at bounding box center [691, 108] width 327 height 26
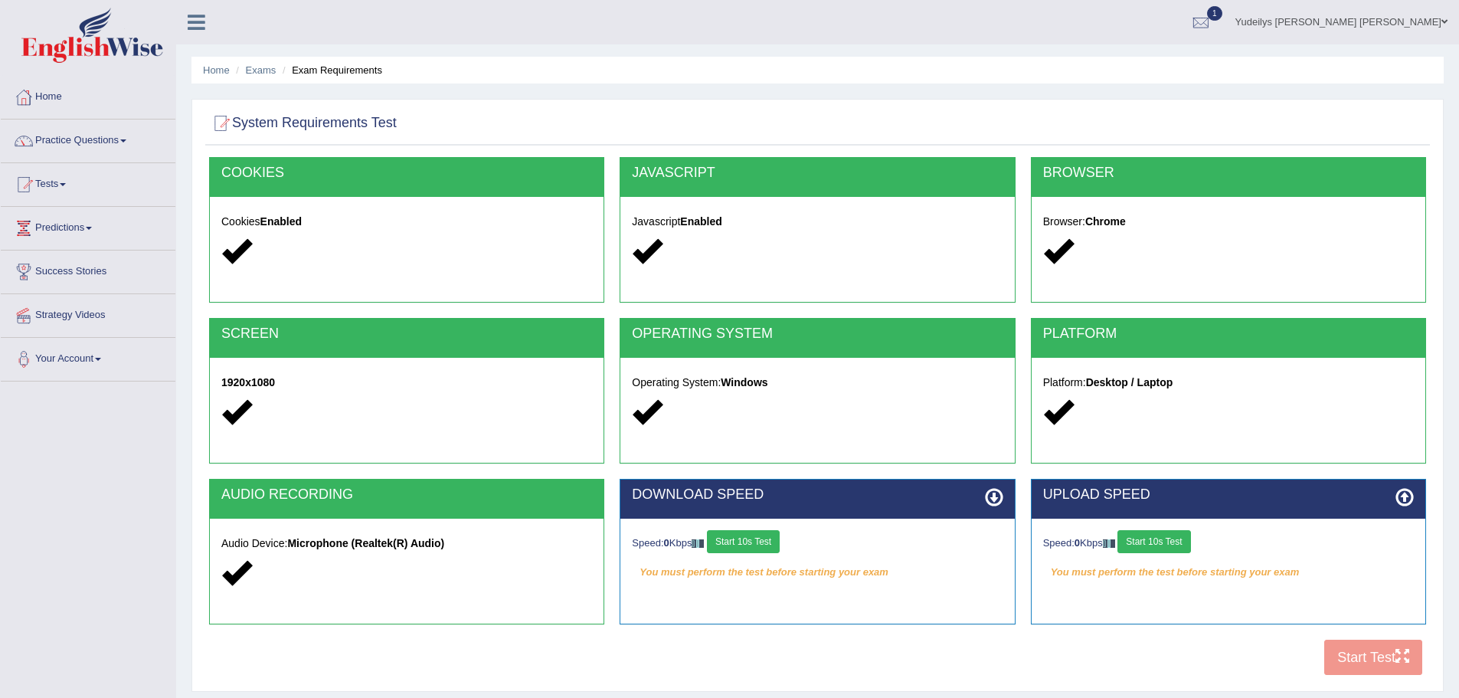
click at [1367, 655] on div "COOKIES Cookies Enabled JAVASCRIPT Javascript Enabled BROWSER Browser: Chrome S…" at bounding box center [817, 420] width 1224 height 526
click at [759, 539] on button "Start 10s Test" at bounding box center [743, 541] width 73 height 23
click at [1154, 544] on button "Start 10s Test" at bounding box center [1153, 541] width 73 height 23
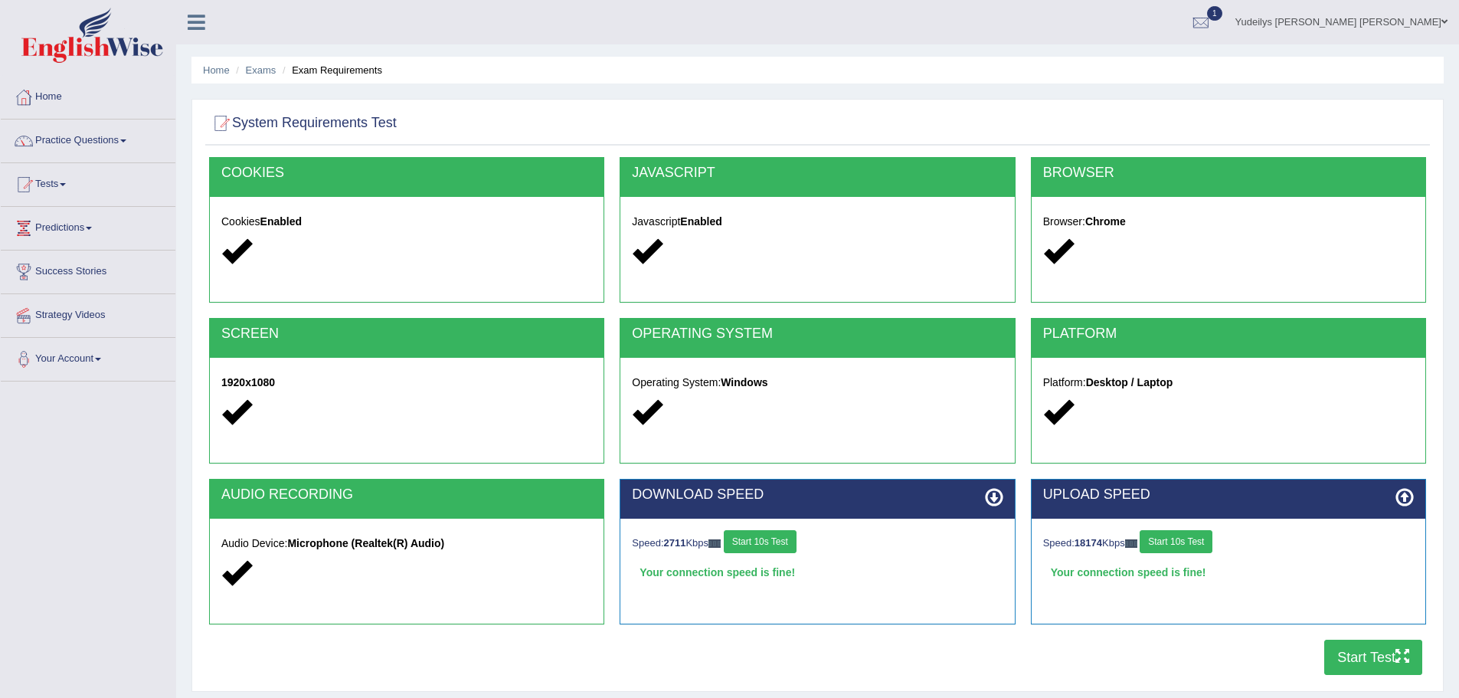
click at [1374, 662] on button "Start Test" at bounding box center [1373, 656] width 98 height 35
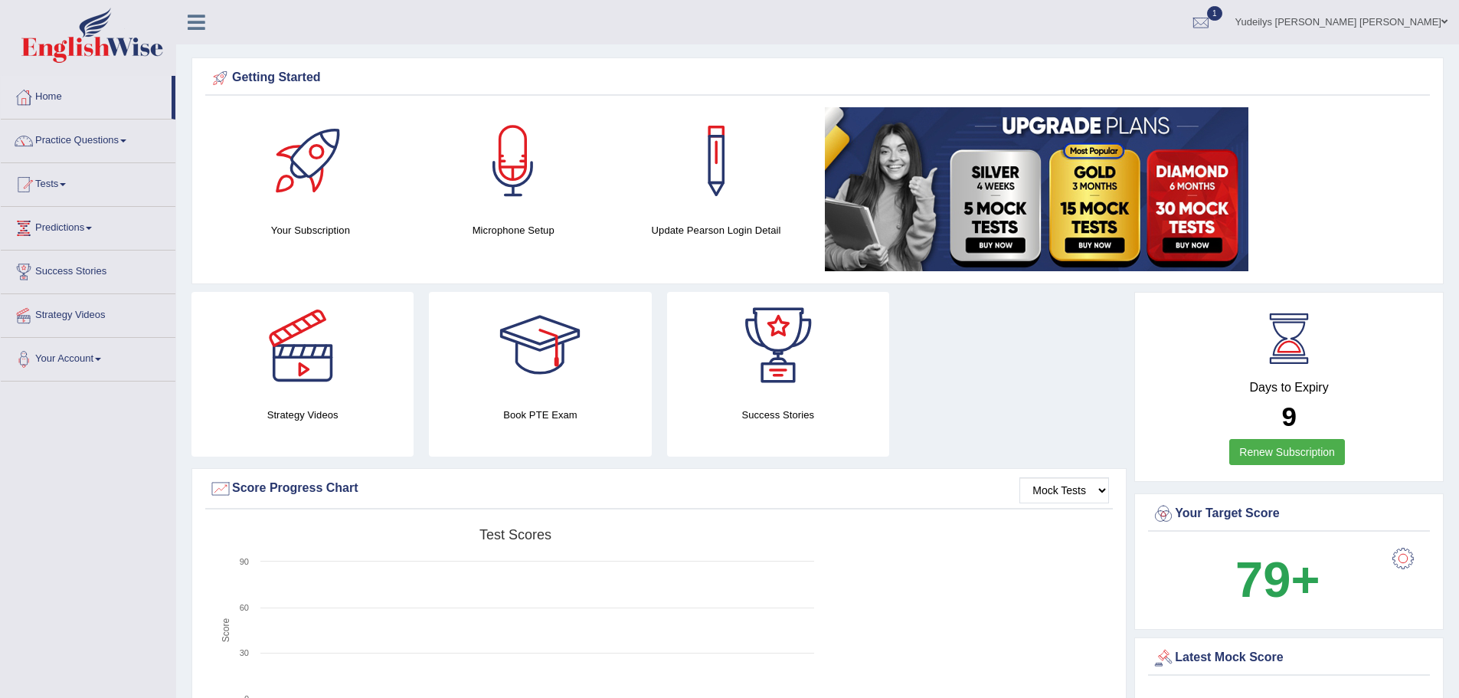
drag, startPoint x: 1360, startPoint y: 64, endPoint x: 1328, endPoint y: 14, distance: 59.5
click at [1328, 14] on link "Yudeilys [PERSON_NAME] [PERSON_NAME]" at bounding box center [1341, 20] width 235 height 40
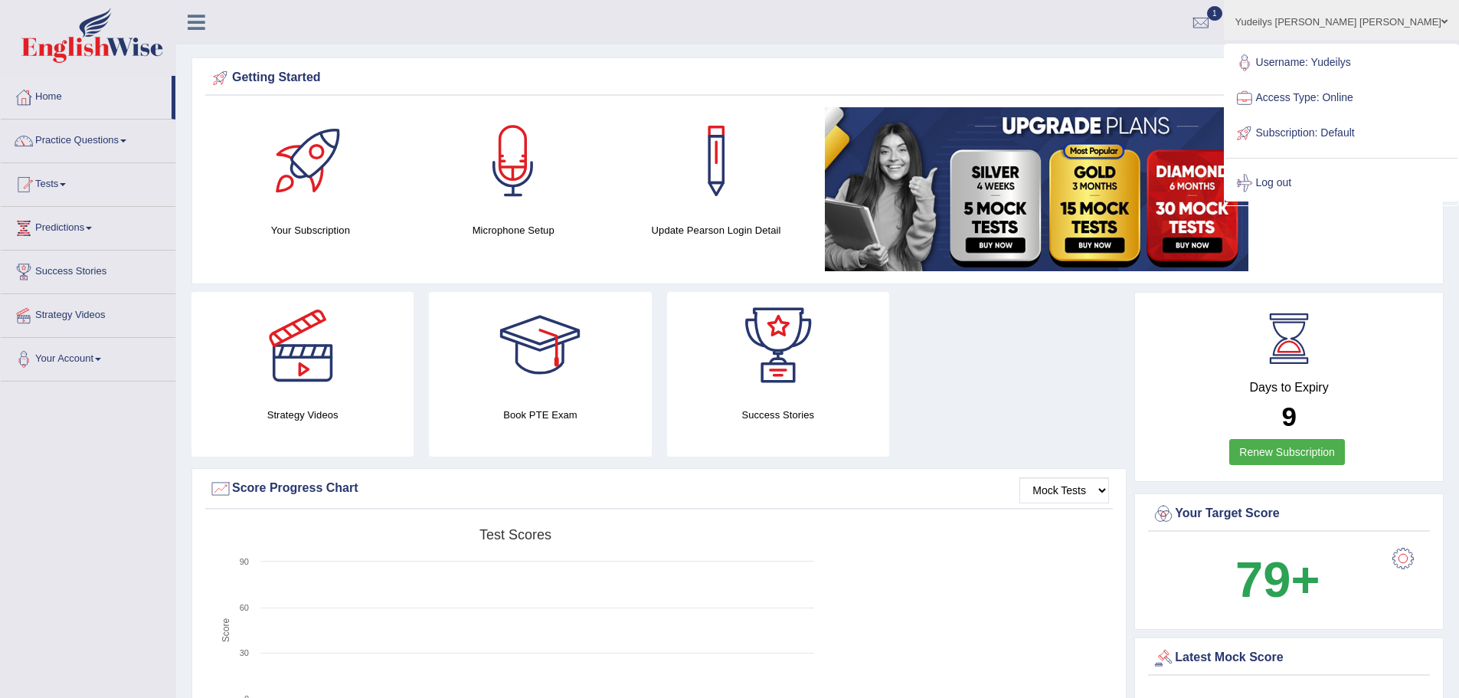
click at [135, 144] on link "Practice Questions" at bounding box center [88, 138] width 175 height 38
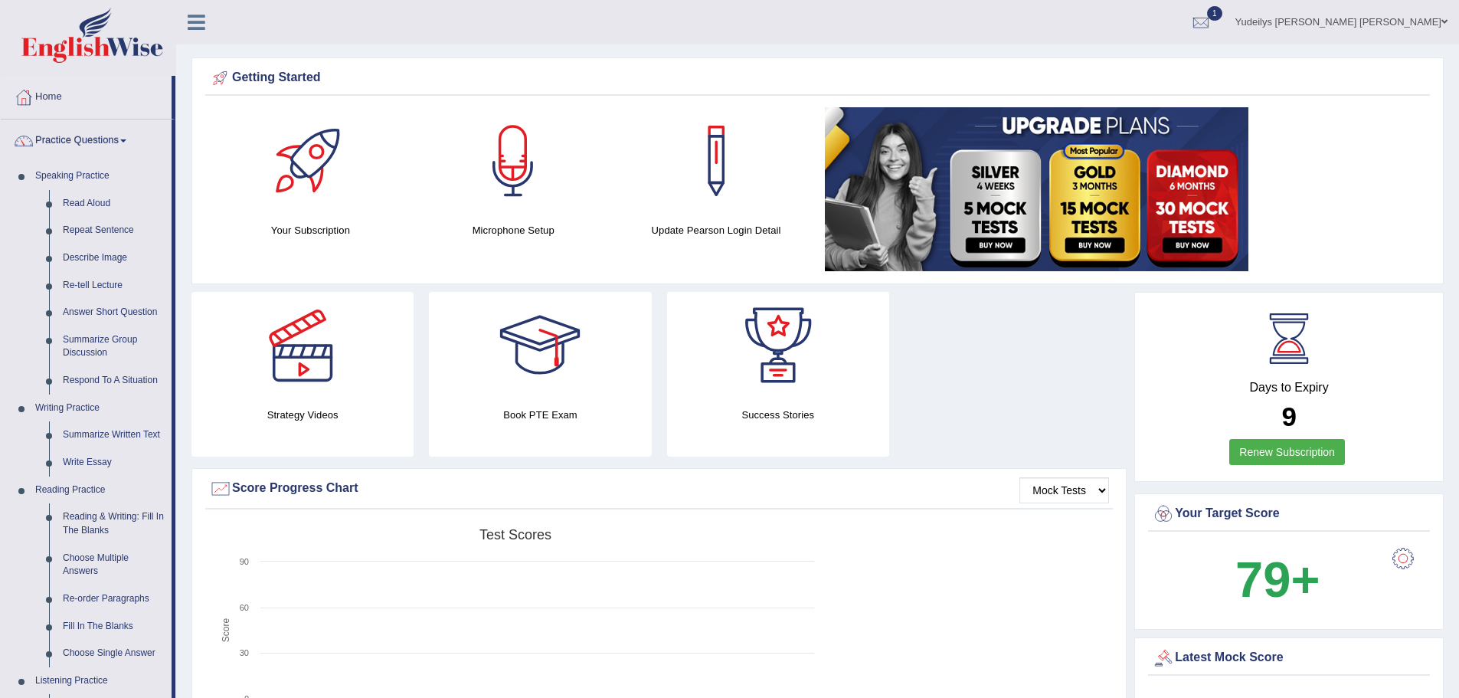
click at [130, 145] on link "Practice Questions" at bounding box center [86, 138] width 171 height 38
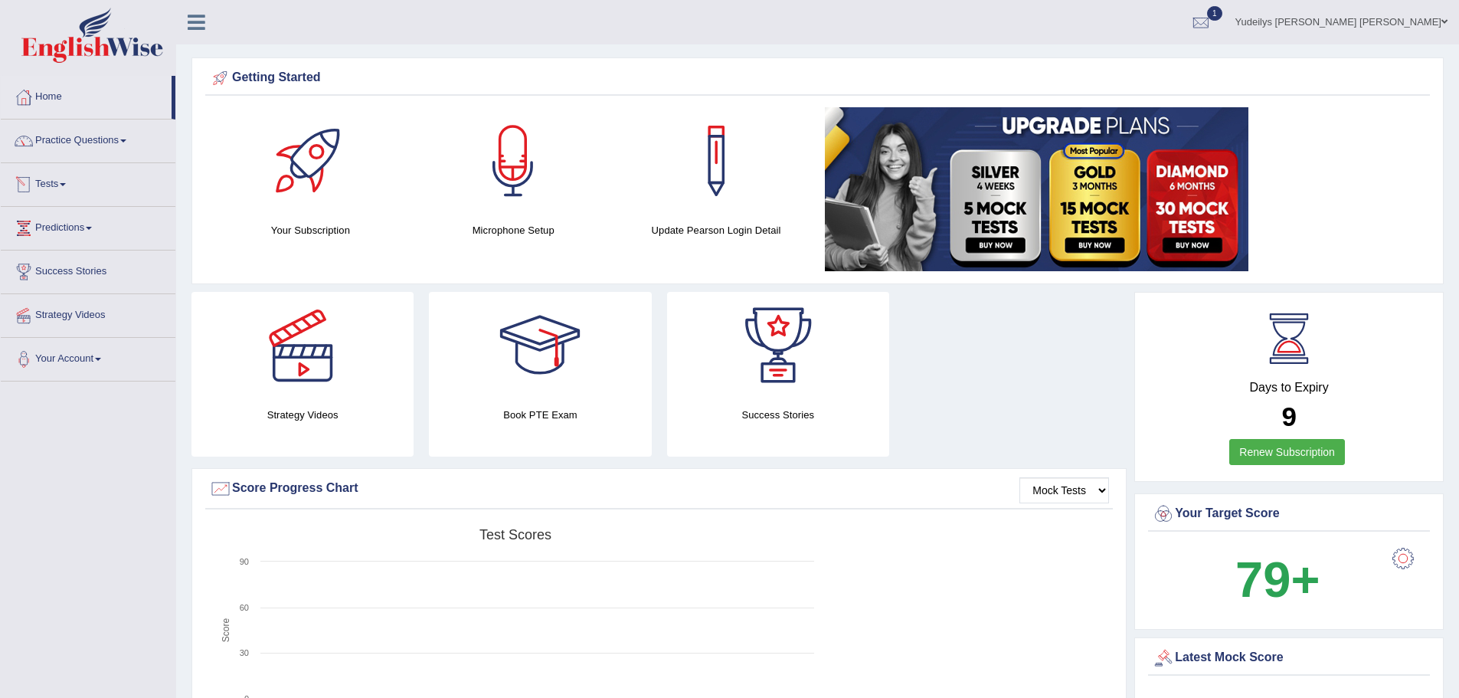
click at [122, 191] on link "Tests" at bounding box center [88, 182] width 175 height 38
click at [60, 275] on link "History" at bounding box center [99, 274] width 143 height 28
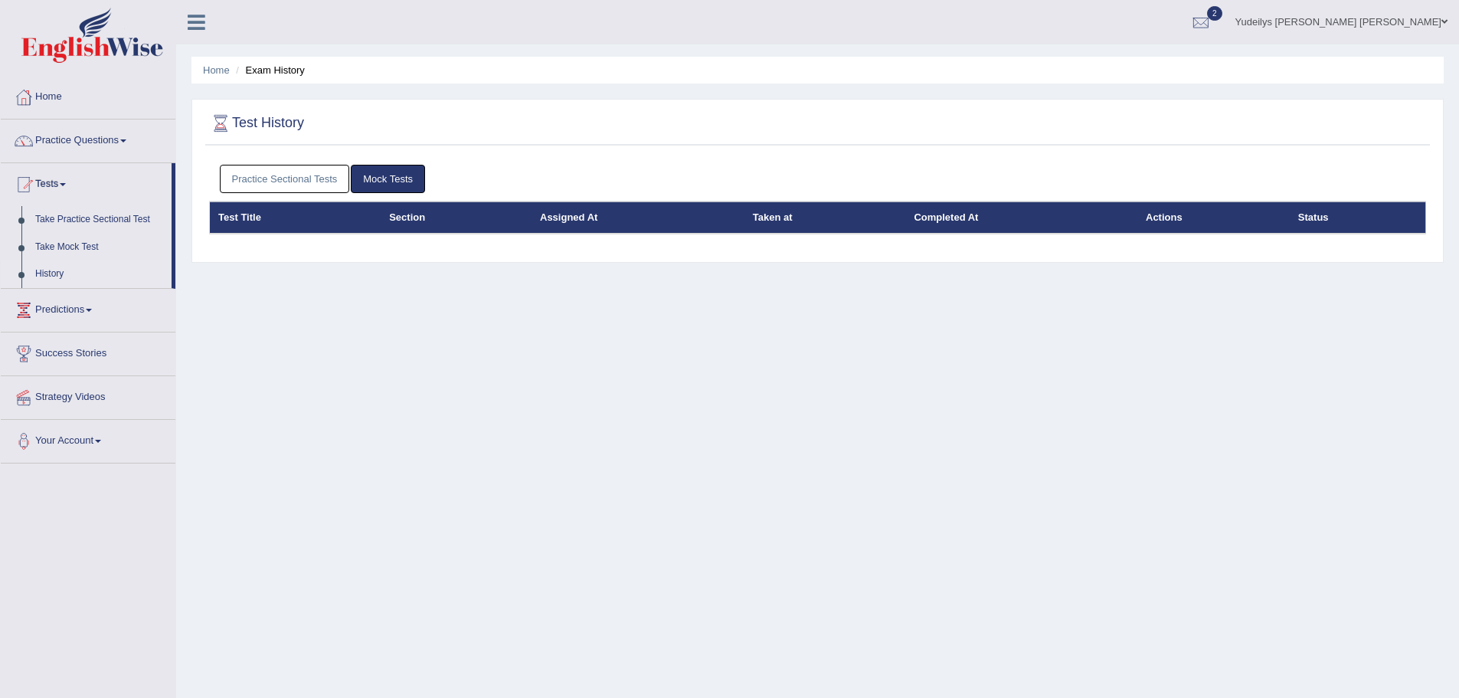
click at [340, 181] on link "Practice Sectional Tests" at bounding box center [285, 179] width 130 height 28
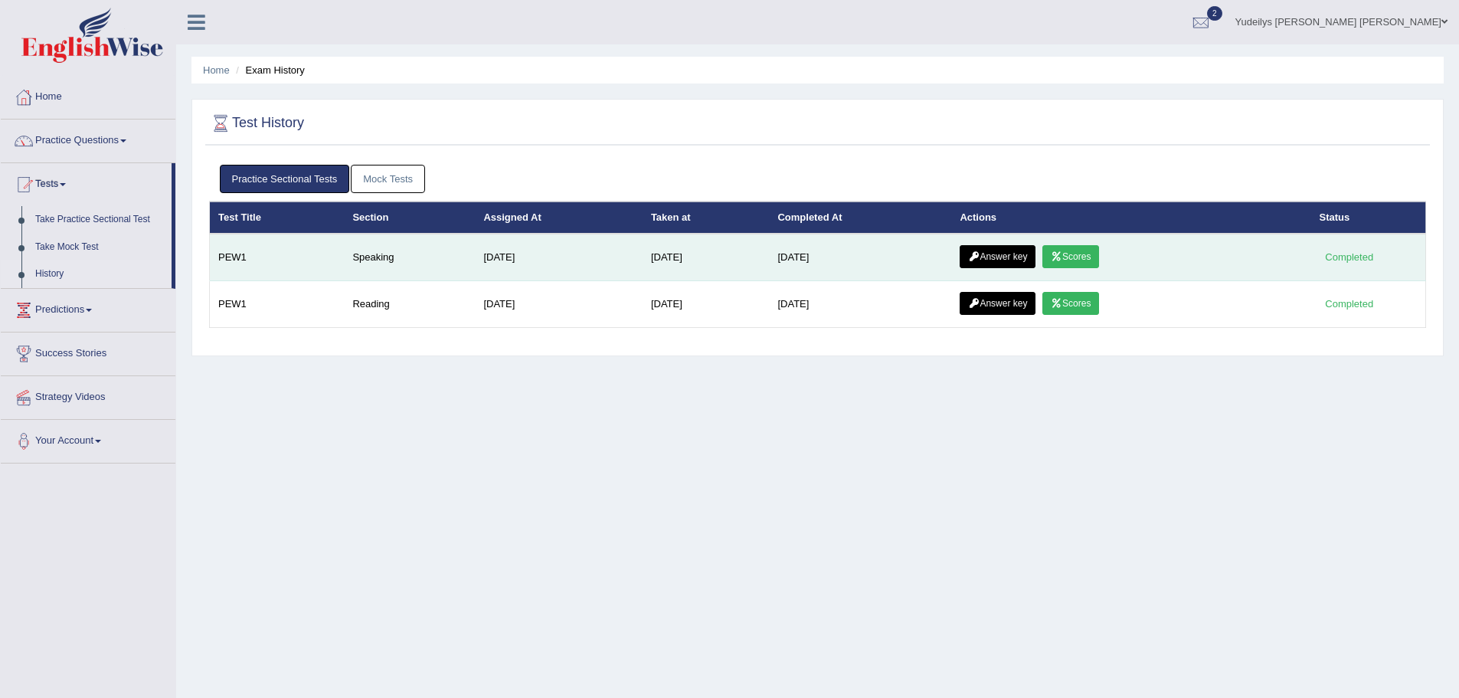
click at [1069, 260] on link "Scores" at bounding box center [1070, 256] width 57 height 23
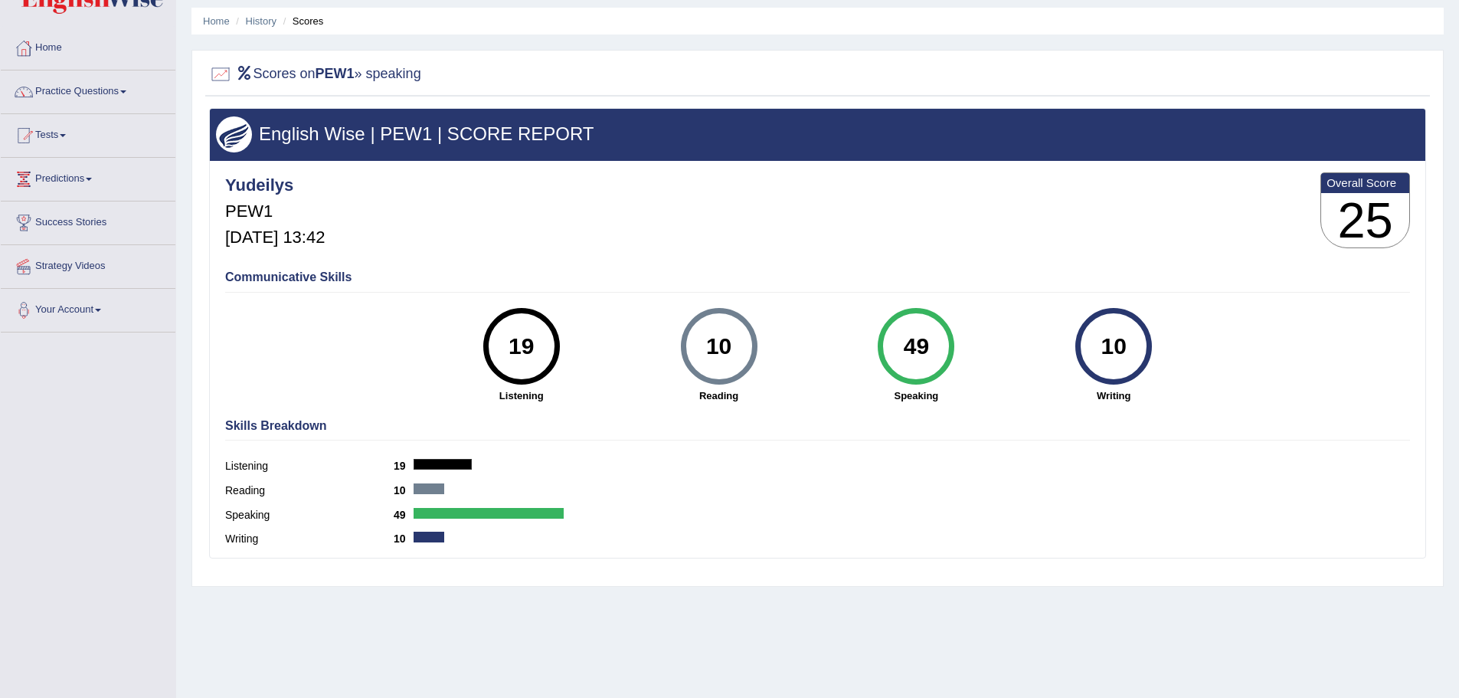
scroll to position [106, 0]
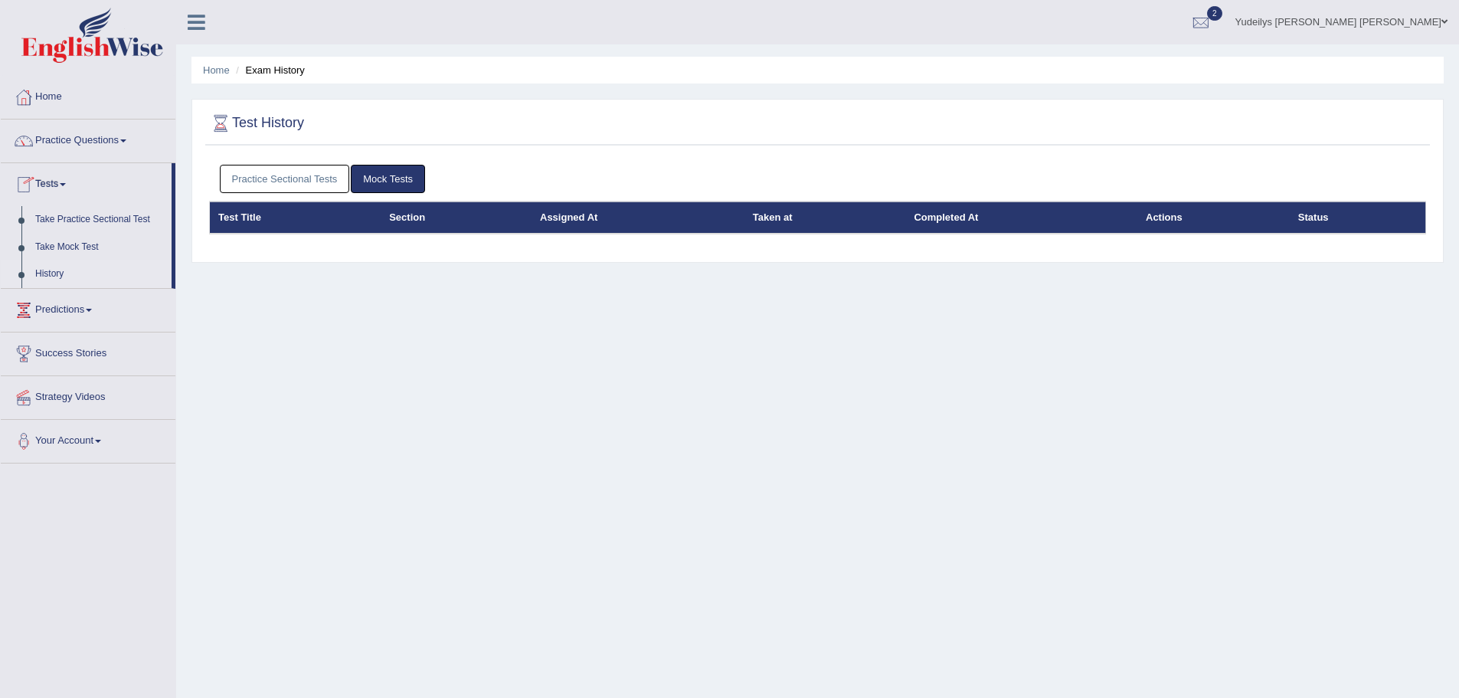
click at [295, 175] on link "Practice Sectional Tests" at bounding box center [285, 179] width 130 height 28
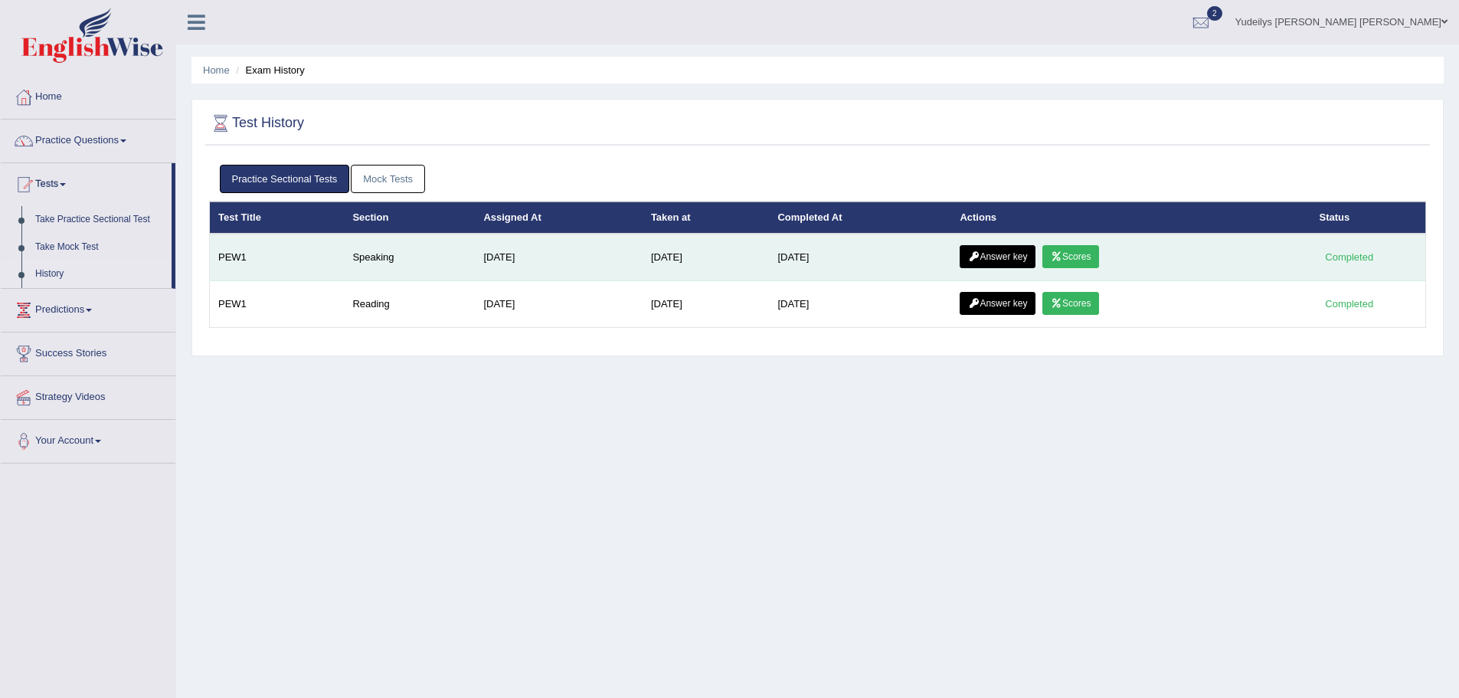
click at [1017, 257] on link "Answer key" at bounding box center [997, 256] width 76 height 23
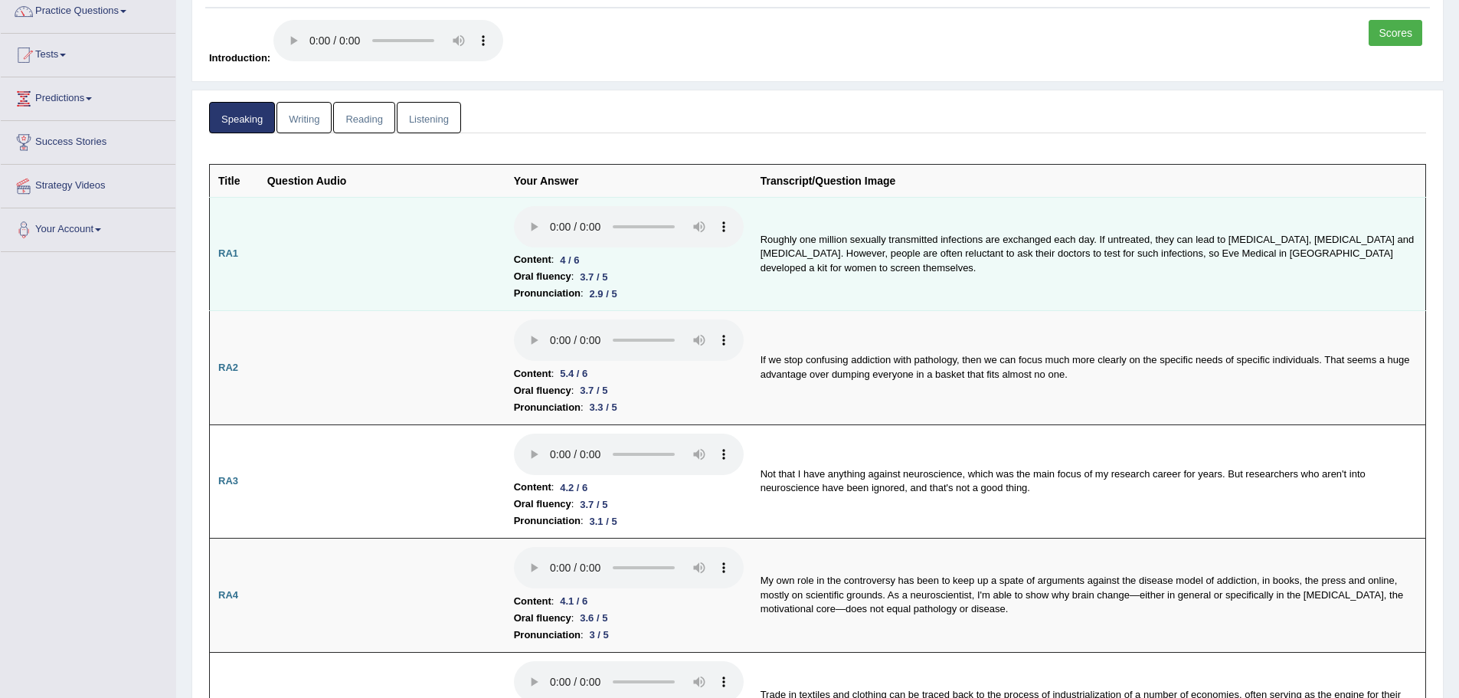
scroll to position [153, 0]
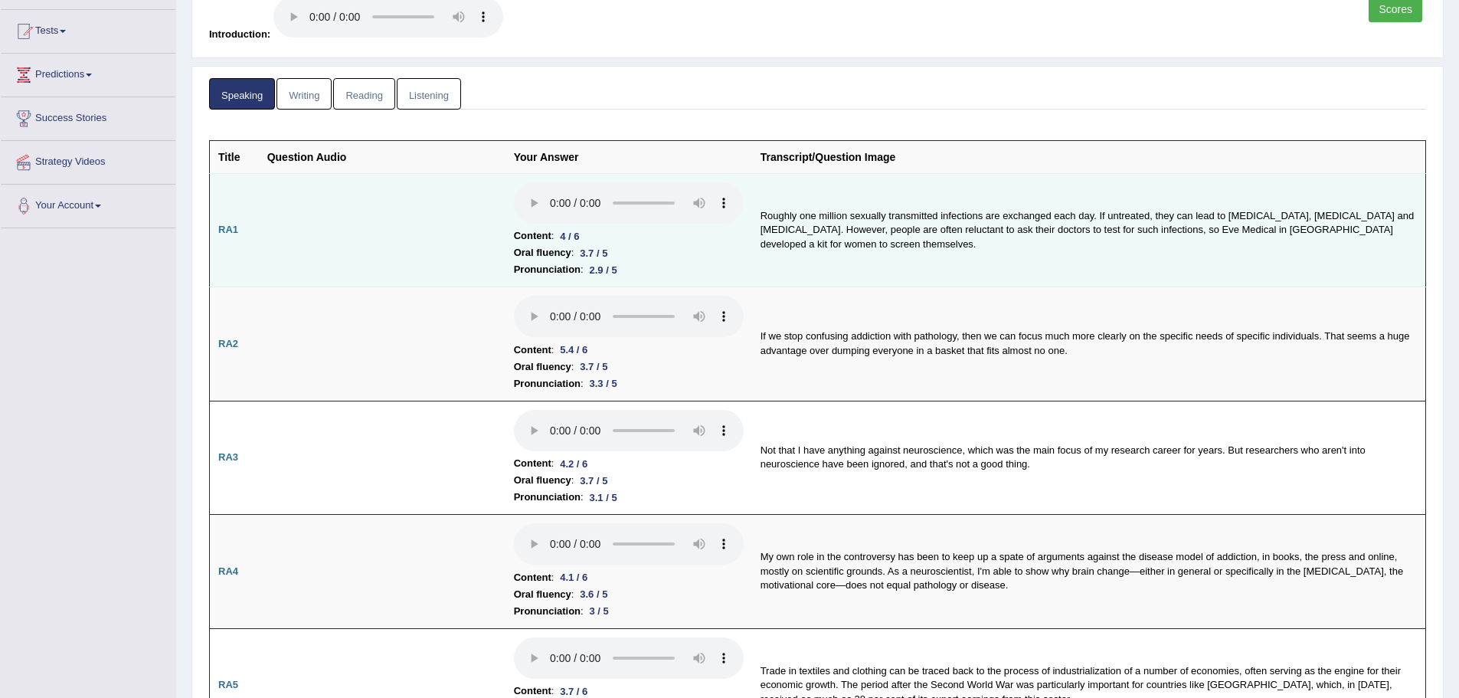
click at [436, 253] on td at bounding box center [382, 230] width 247 height 114
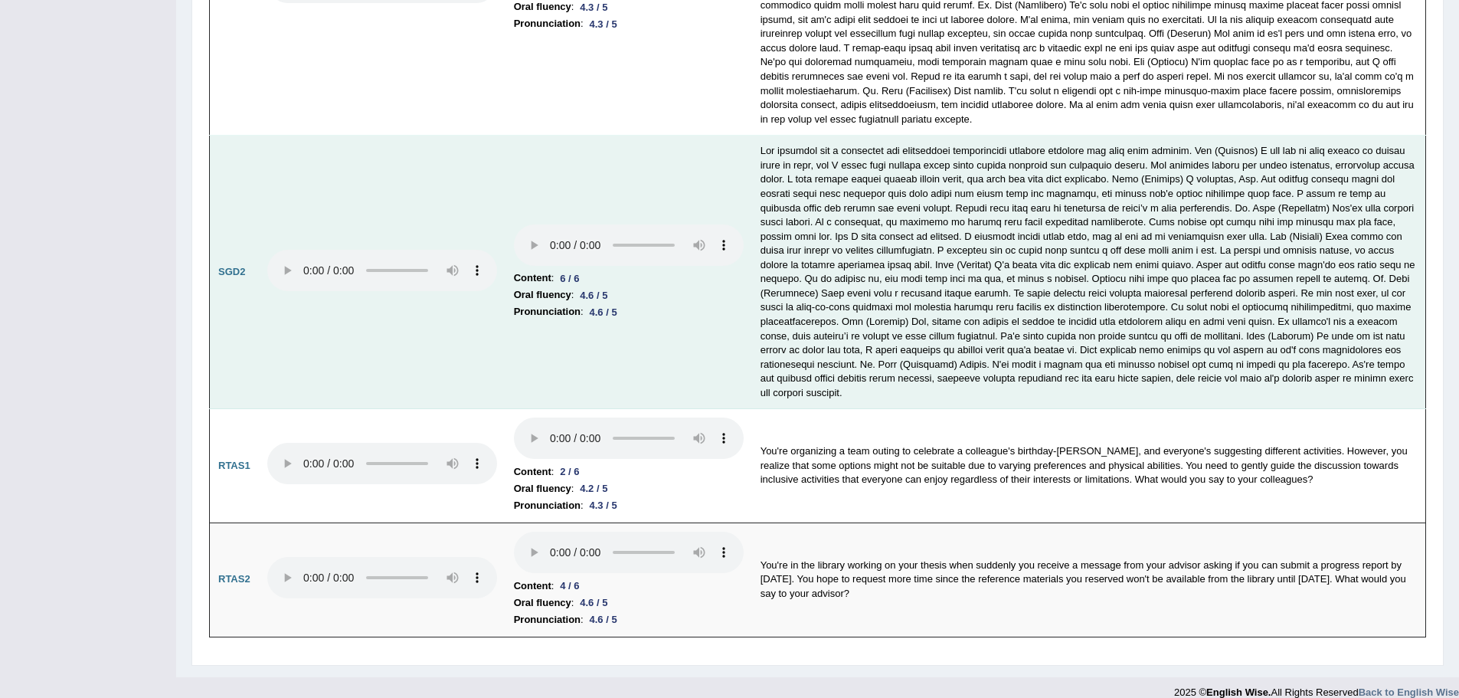
scroll to position [4992, 0]
